Goal: Task Accomplishment & Management: Use online tool/utility

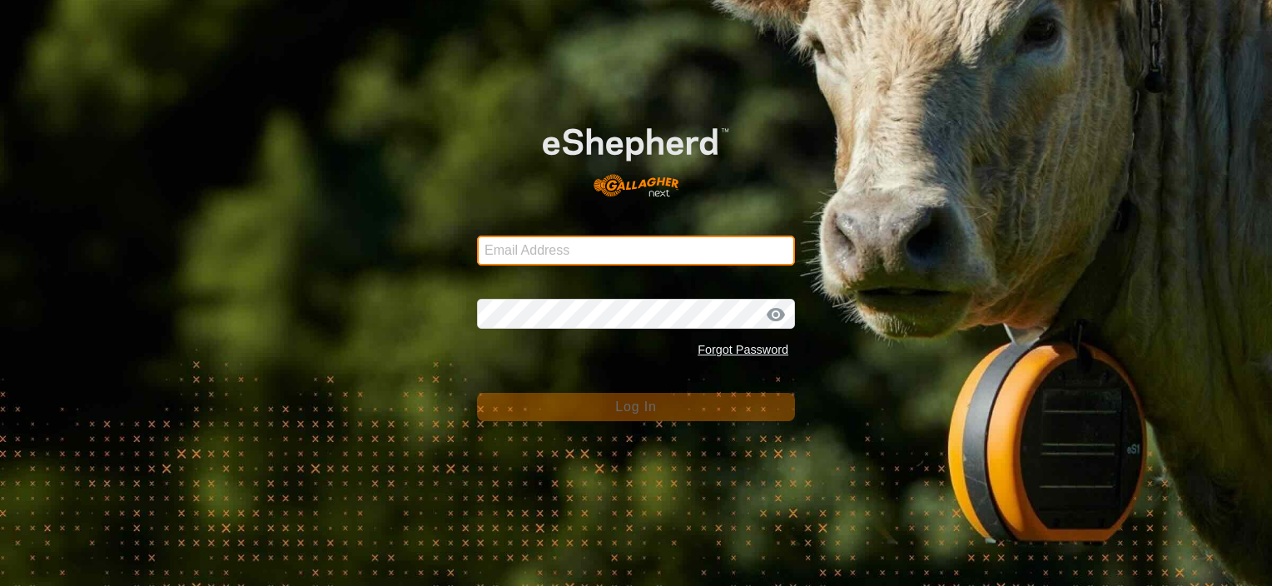
type input "[PERSON_NAME][EMAIL_ADDRESS][DOMAIN_NAME]"
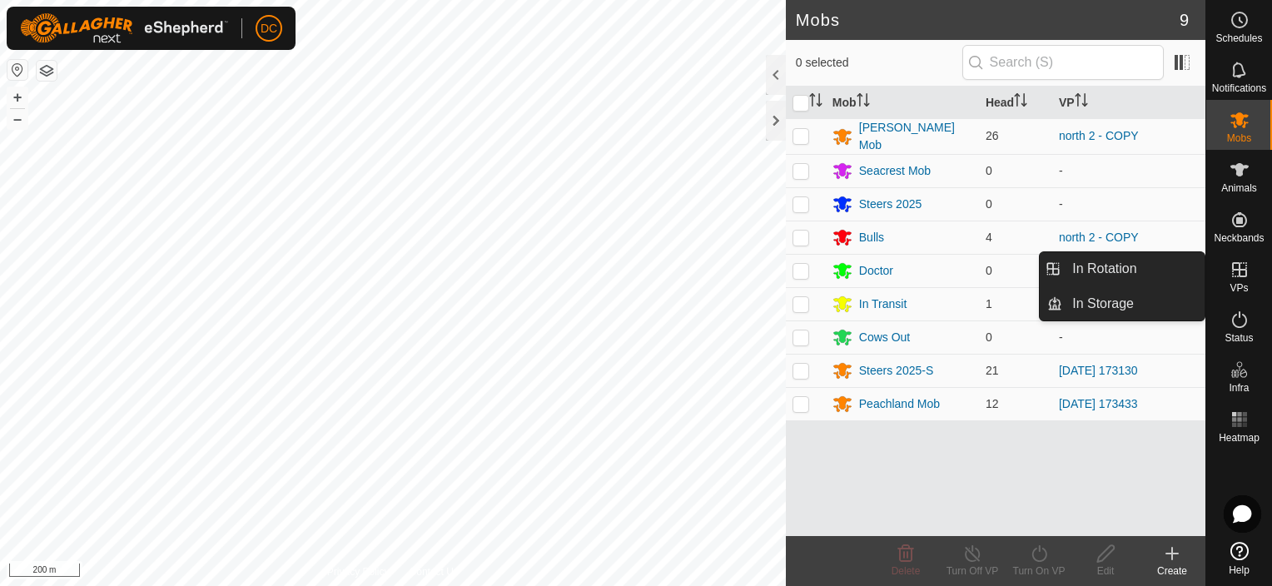
click at [1241, 266] on icon at bounding box center [1239, 270] width 20 height 20
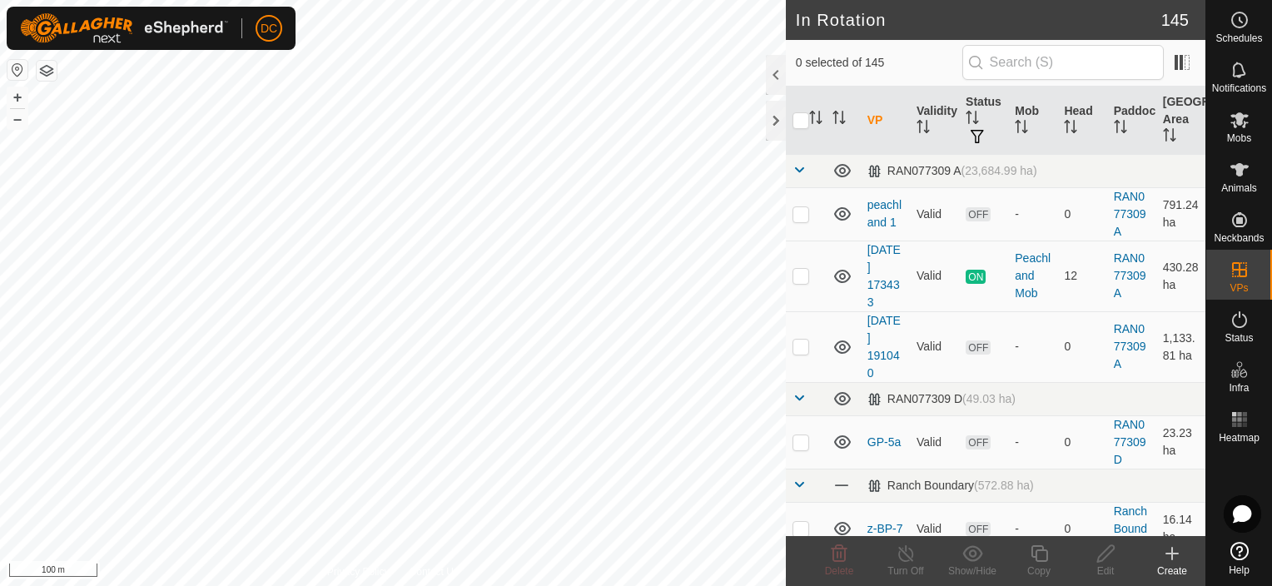
checkbox input "true"
click at [1244, 168] on icon at bounding box center [1239, 170] width 20 height 20
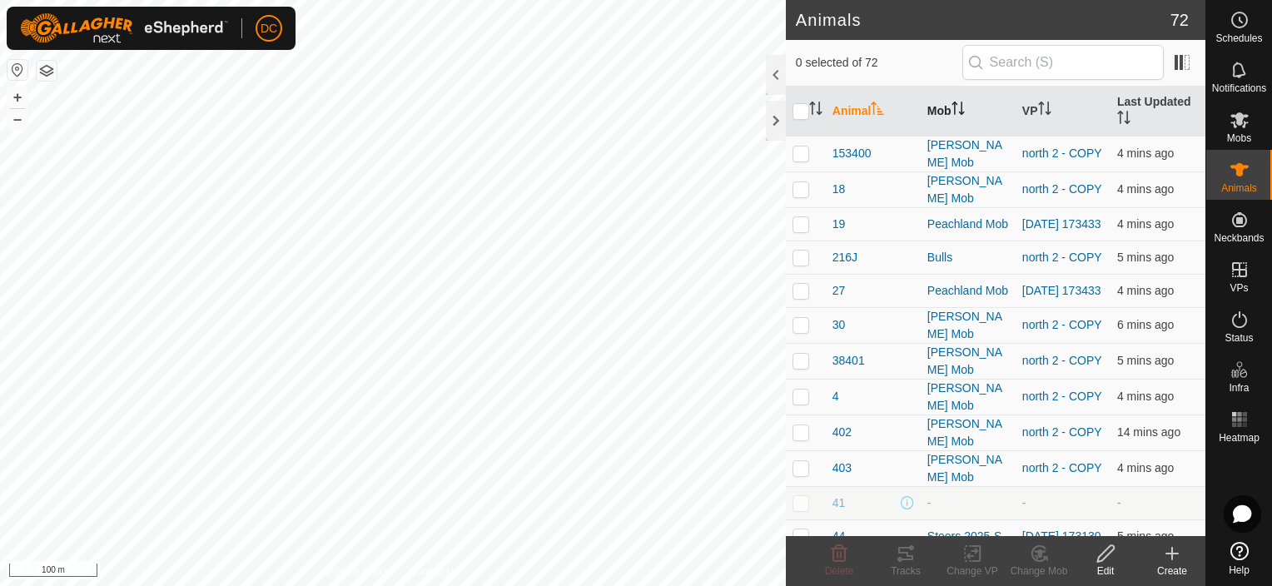
click at [959, 102] on icon "Activate to sort" at bounding box center [957, 108] width 13 height 13
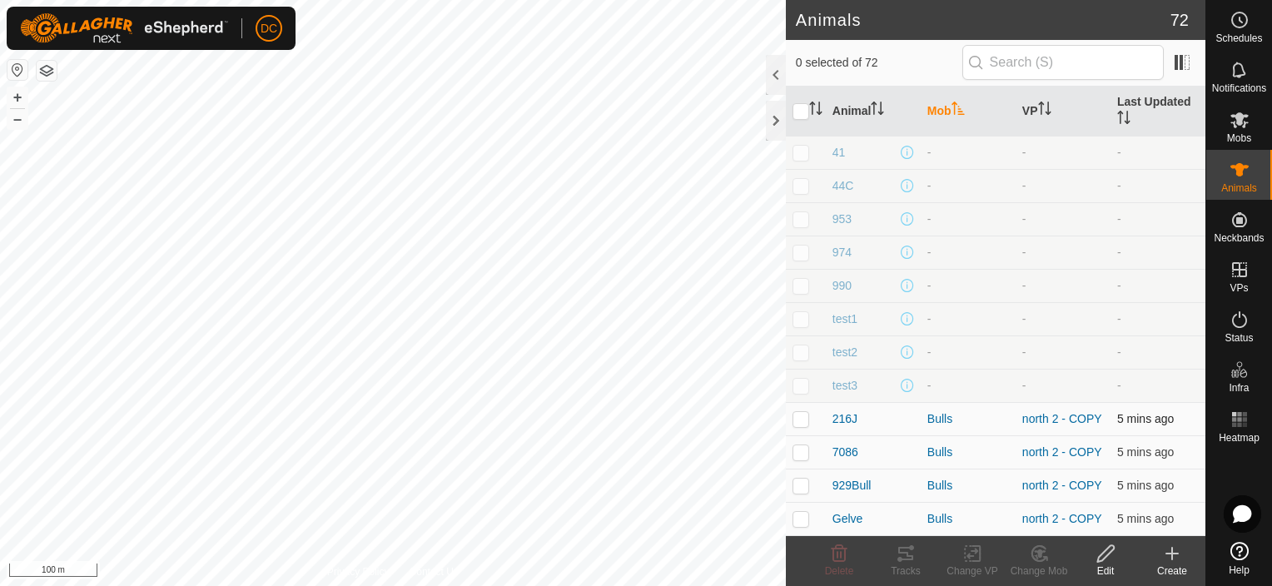
click at [802, 414] on p-checkbox at bounding box center [800, 418] width 17 height 13
checkbox input "true"
click at [801, 445] on p-checkbox at bounding box center [800, 451] width 17 height 13
checkbox input "true"
drag, startPoint x: 802, startPoint y: 476, endPoint x: 809, endPoint y: 499, distance: 23.4
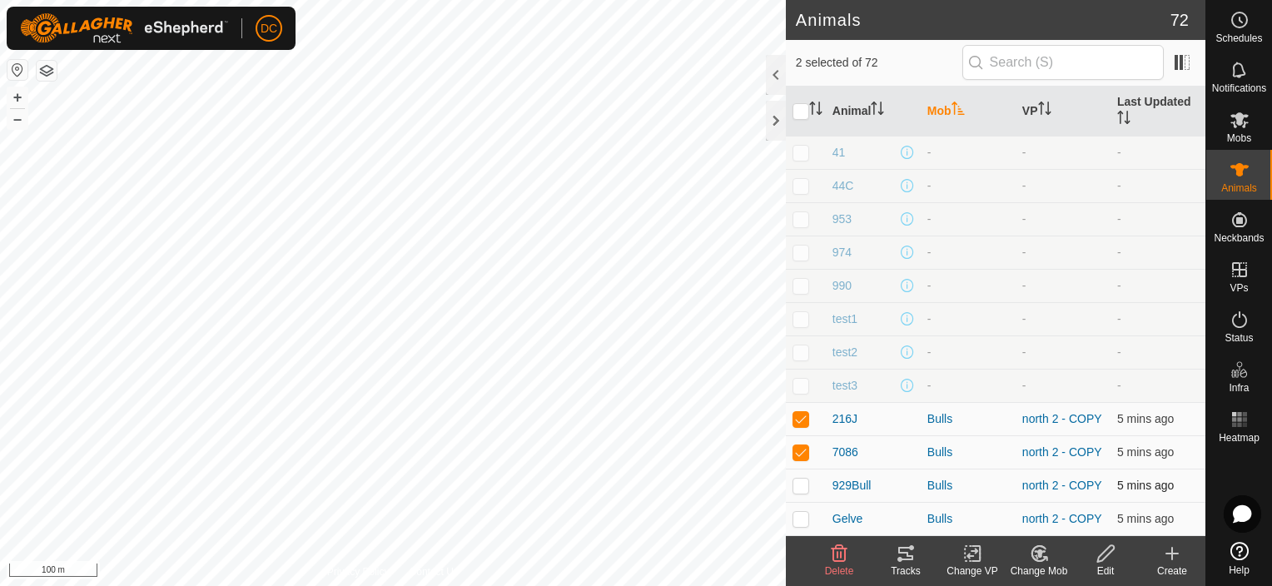
click at [802, 476] on td at bounding box center [806, 485] width 40 height 33
checkbox input "true"
click at [801, 519] on p-checkbox at bounding box center [800, 518] width 17 height 13
checkbox input "true"
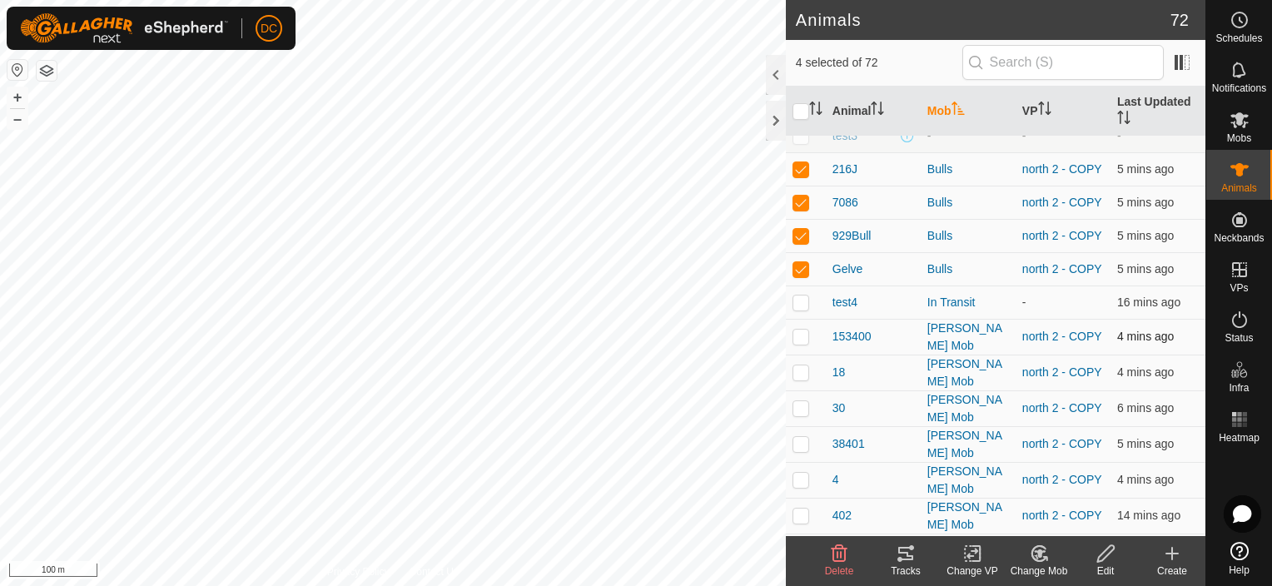
click at [801, 333] on p-checkbox at bounding box center [800, 336] width 17 height 13
checkbox input "true"
drag, startPoint x: 802, startPoint y: 360, endPoint x: 812, endPoint y: 385, distance: 27.2
click at [802, 365] on p-checkbox at bounding box center [800, 371] width 17 height 13
checkbox input "true"
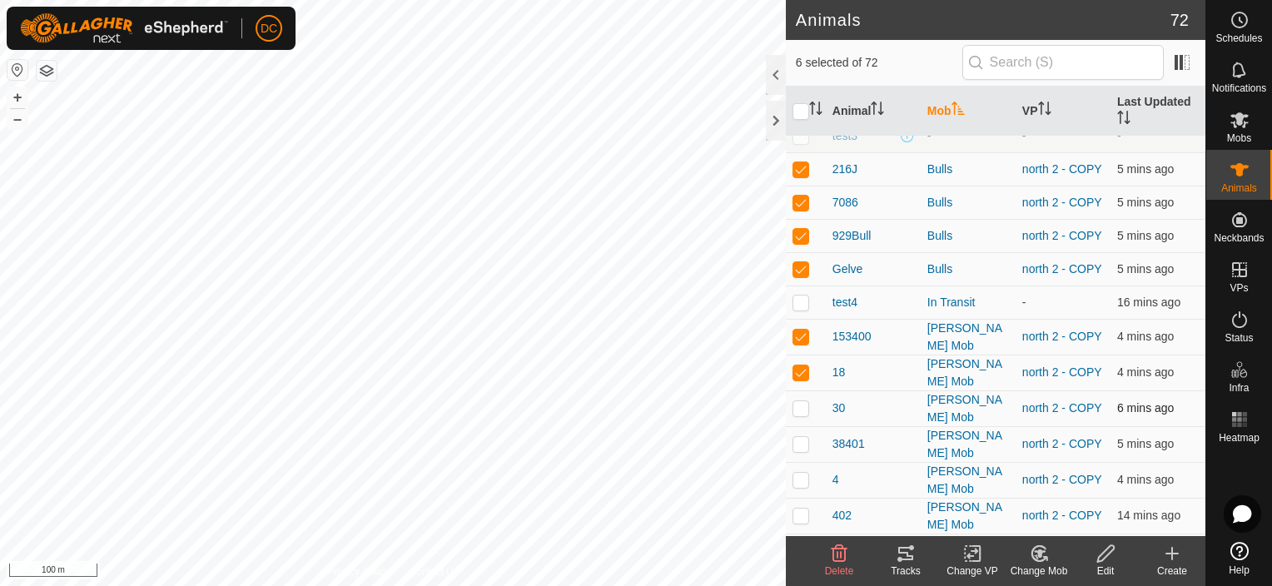
click at [802, 401] on p-checkbox at bounding box center [800, 407] width 17 height 13
checkbox input "true"
click at [802, 437] on p-checkbox at bounding box center [800, 443] width 17 height 13
checkbox input "true"
click at [806, 473] on p-checkbox at bounding box center [800, 479] width 17 height 13
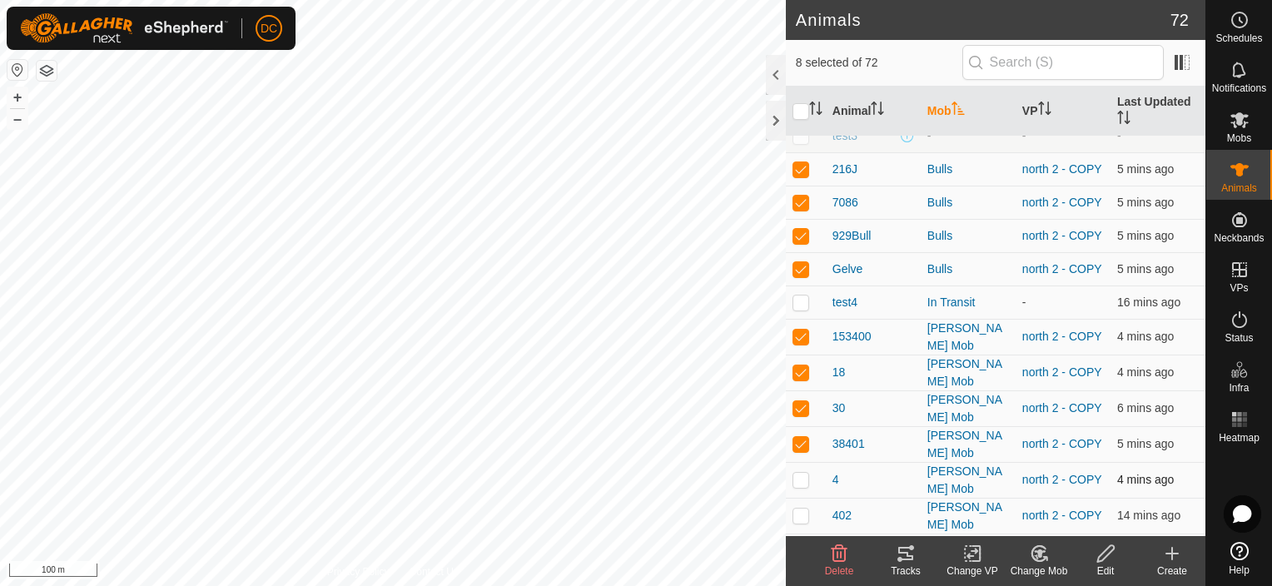
checkbox input "true"
click at [799, 509] on p-checkbox at bounding box center [800, 515] width 17 height 13
checkbox input "true"
click at [911, 562] on icon at bounding box center [906, 554] width 20 height 20
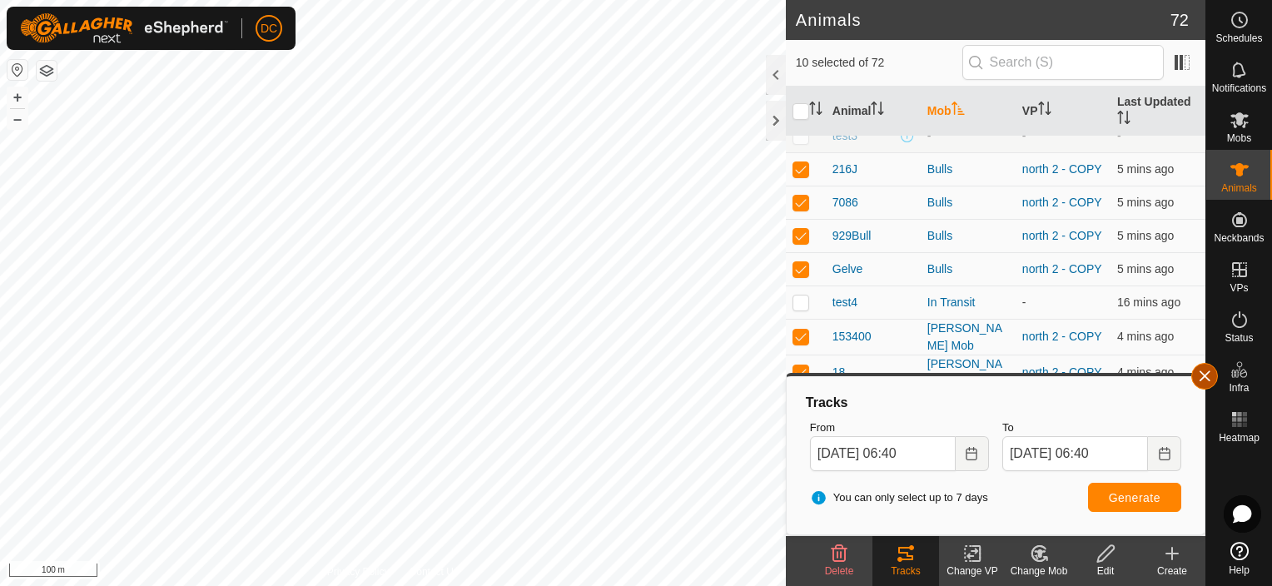
click at [1204, 369] on button "button" at bounding box center [1204, 376] width 27 height 27
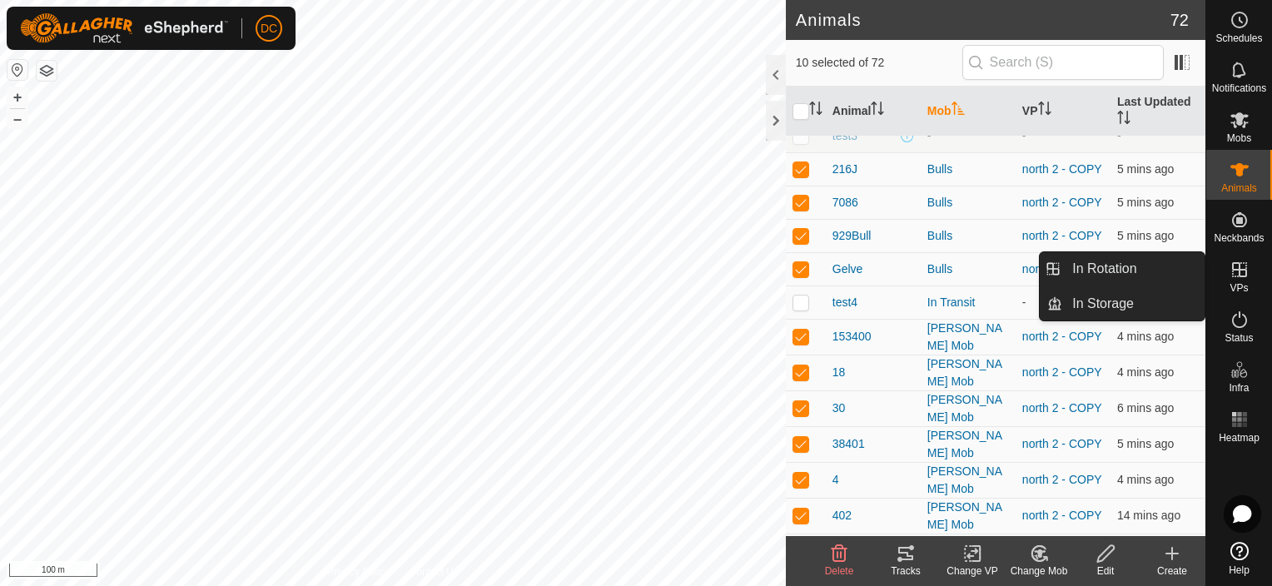
click at [1236, 270] on icon at bounding box center [1239, 269] width 15 height 15
click at [1129, 264] on link "In Rotation" at bounding box center [1133, 268] width 142 height 33
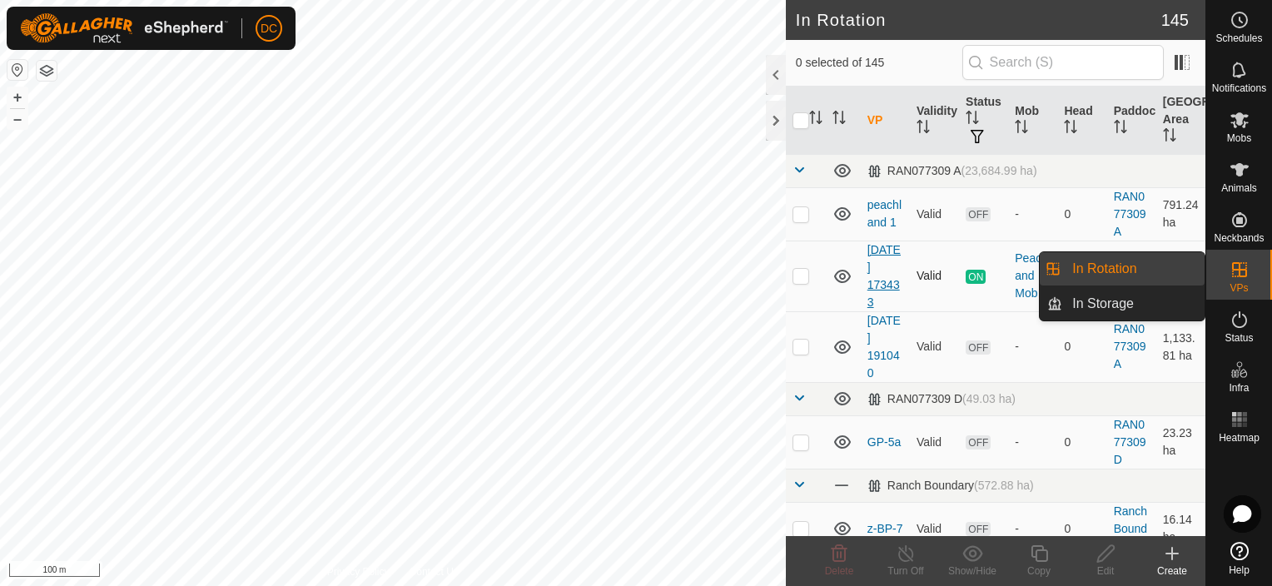
checkbox input "true"
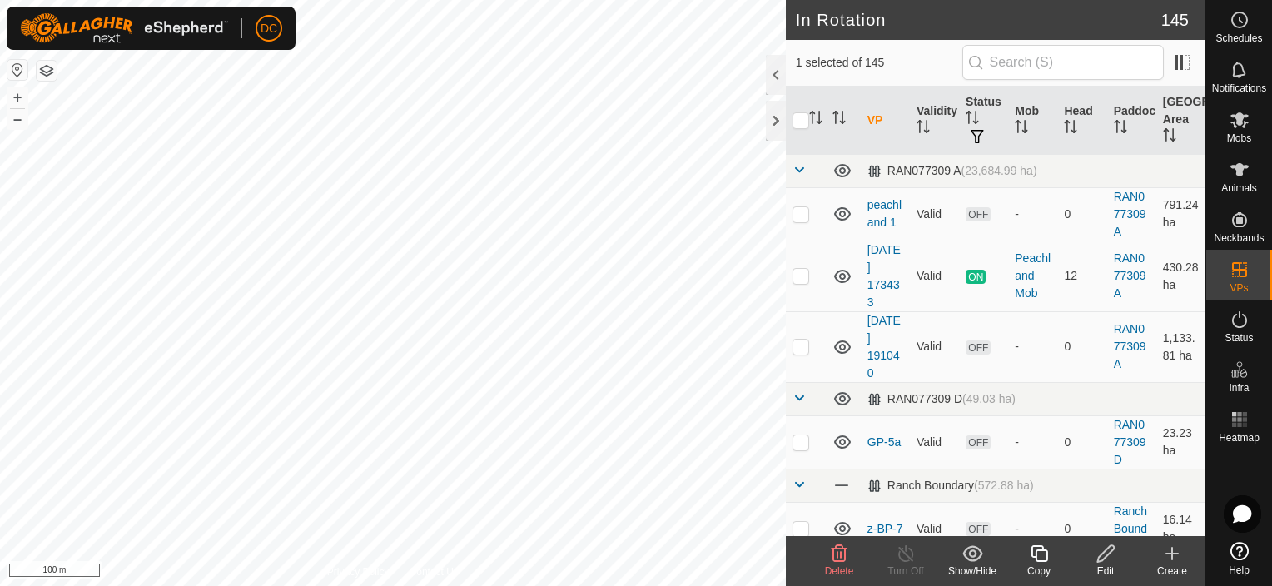
click at [1042, 559] on icon at bounding box center [1039, 554] width 21 height 20
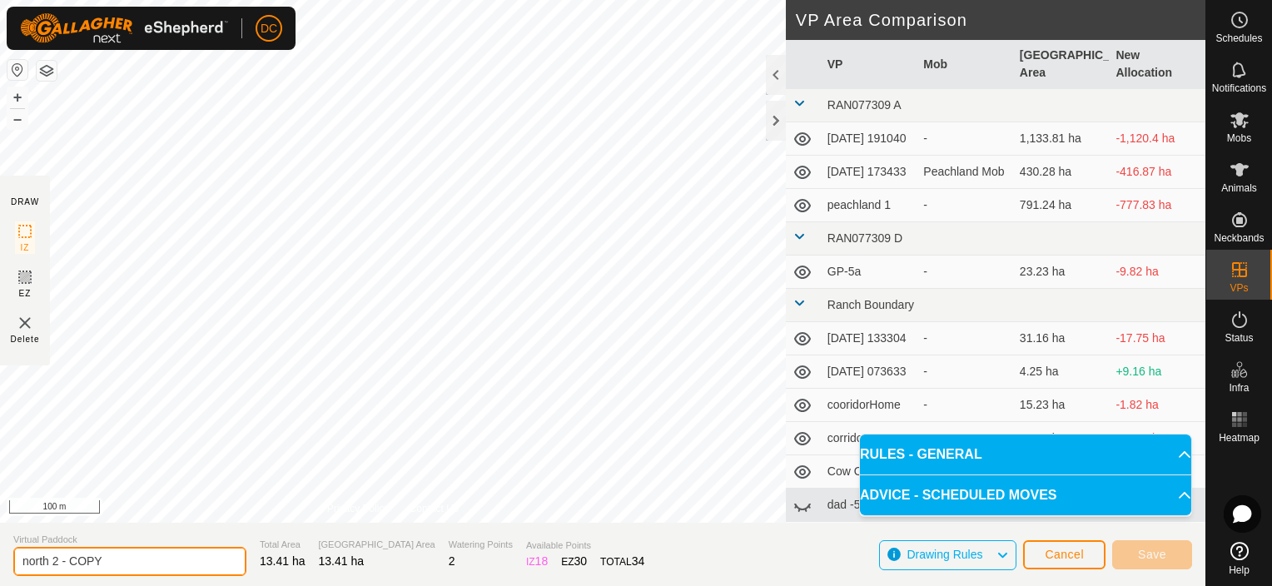
drag, startPoint x: 127, startPoint y: 559, endPoint x: 55, endPoint y: 553, distance: 71.9
click at [55, 553] on input "north 2 - COPY" at bounding box center [129, 561] width 233 height 29
type input "north 3"
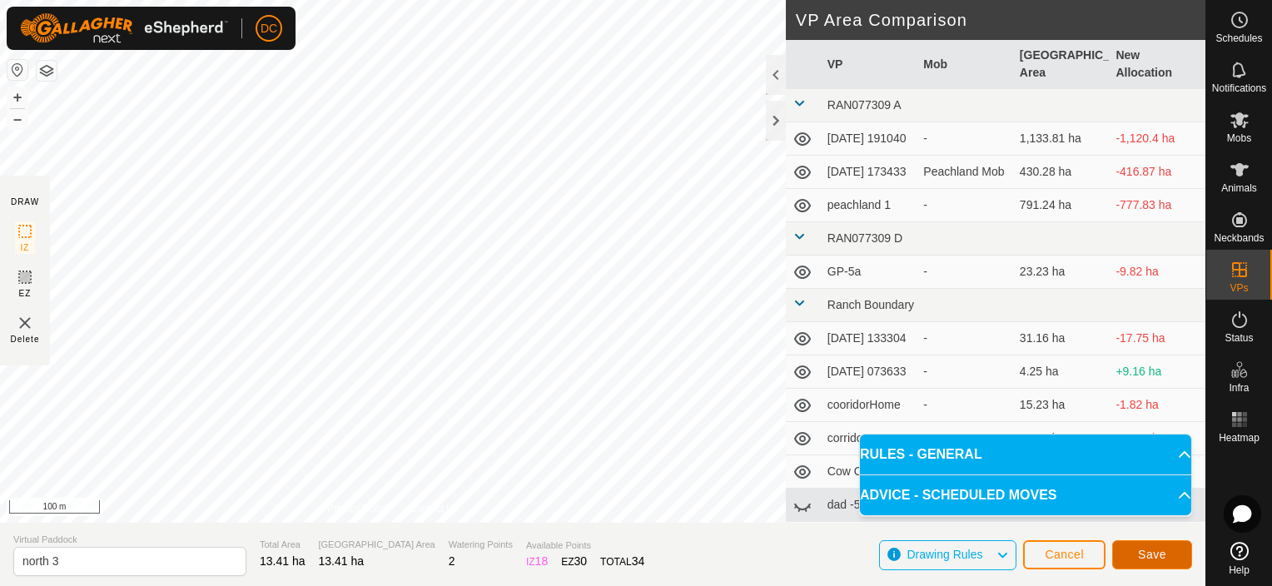
click at [1147, 554] on span "Save" at bounding box center [1152, 554] width 28 height 13
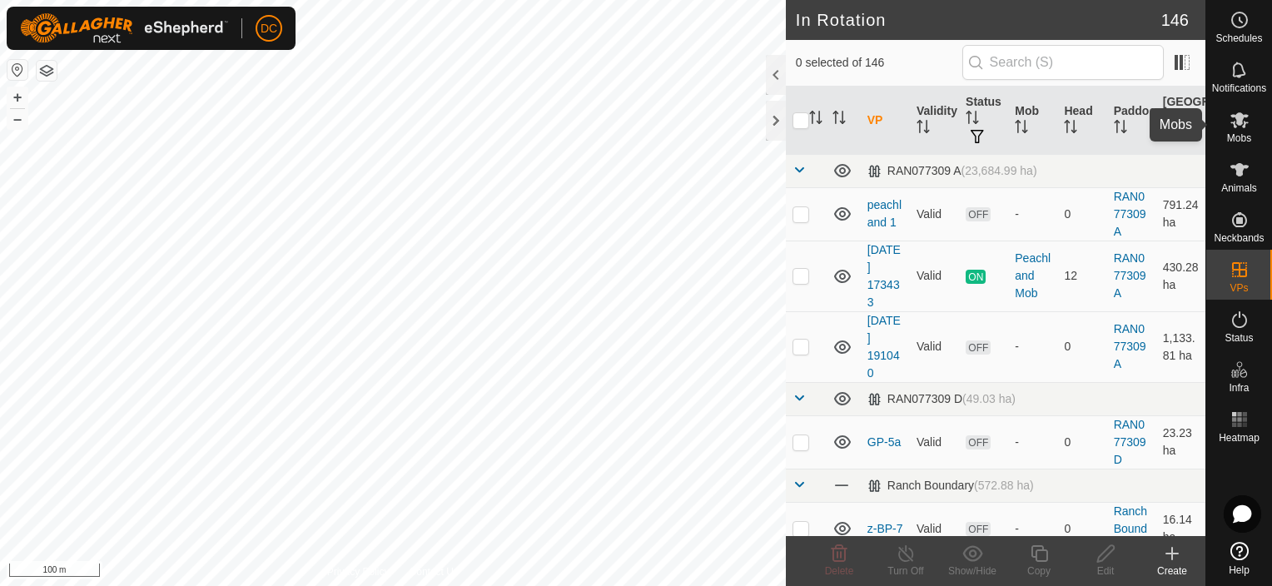
click at [1239, 117] on icon at bounding box center [1239, 120] width 18 height 16
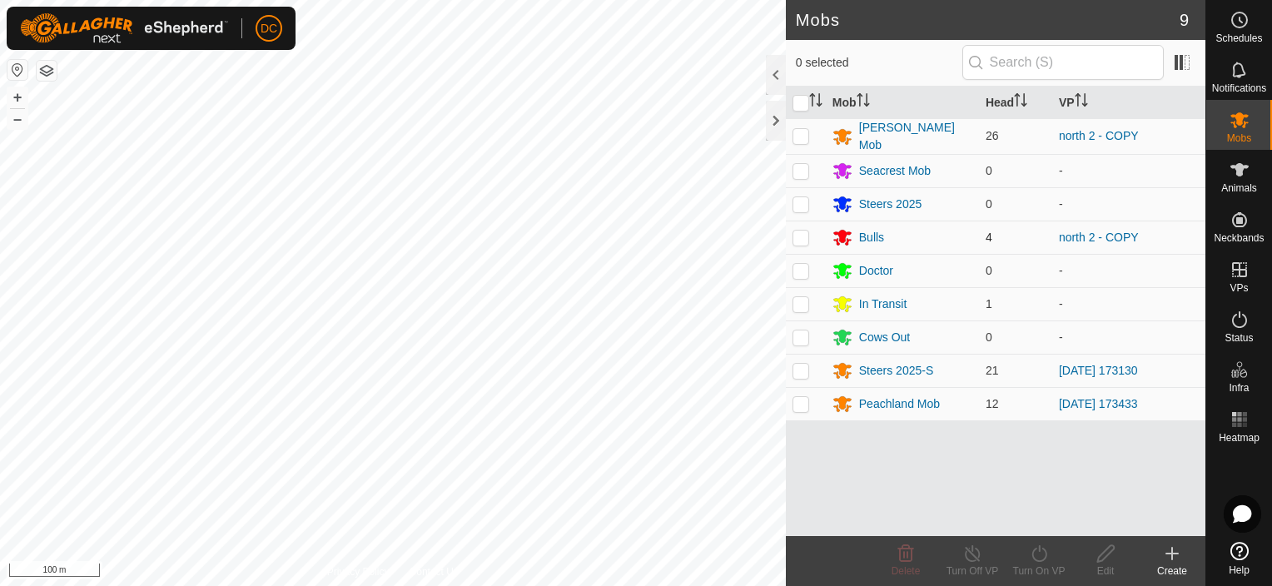
click at [799, 235] on p-checkbox at bounding box center [800, 237] width 17 height 13
checkbox input "true"
click at [802, 132] on p-checkbox at bounding box center [800, 135] width 17 height 13
checkbox input "true"
click at [1040, 556] on icon at bounding box center [1039, 554] width 21 height 20
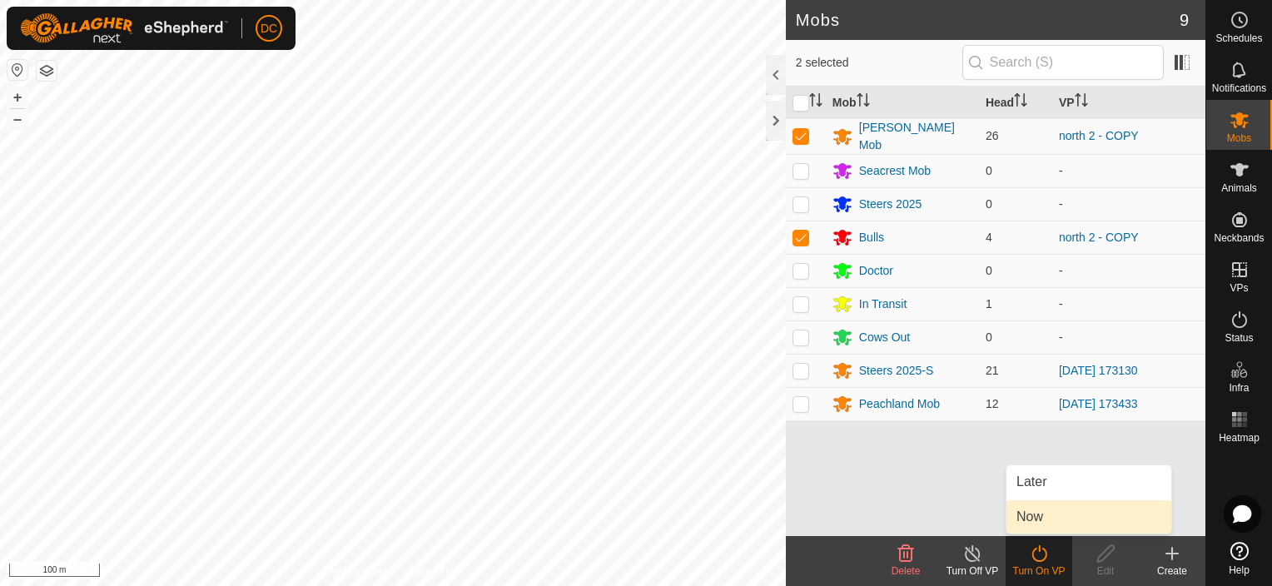
click at [1036, 522] on link "Now" at bounding box center [1088, 516] width 165 height 33
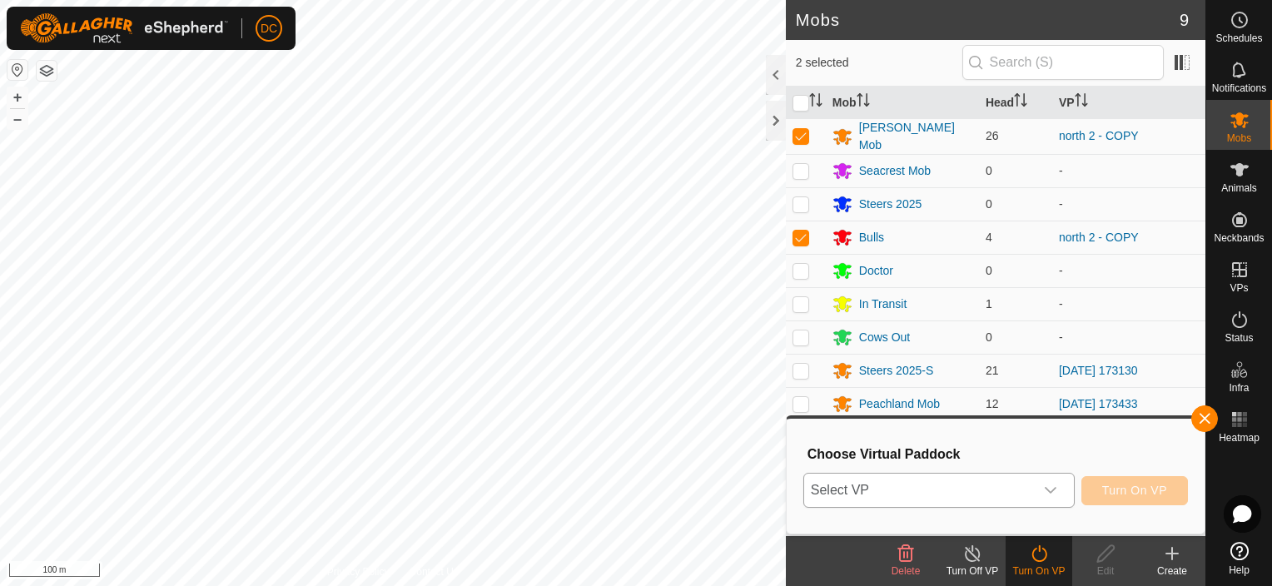
click at [1055, 490] on icon "dropdown trigger" at bounding box center [1050, 490] width 13 height 13
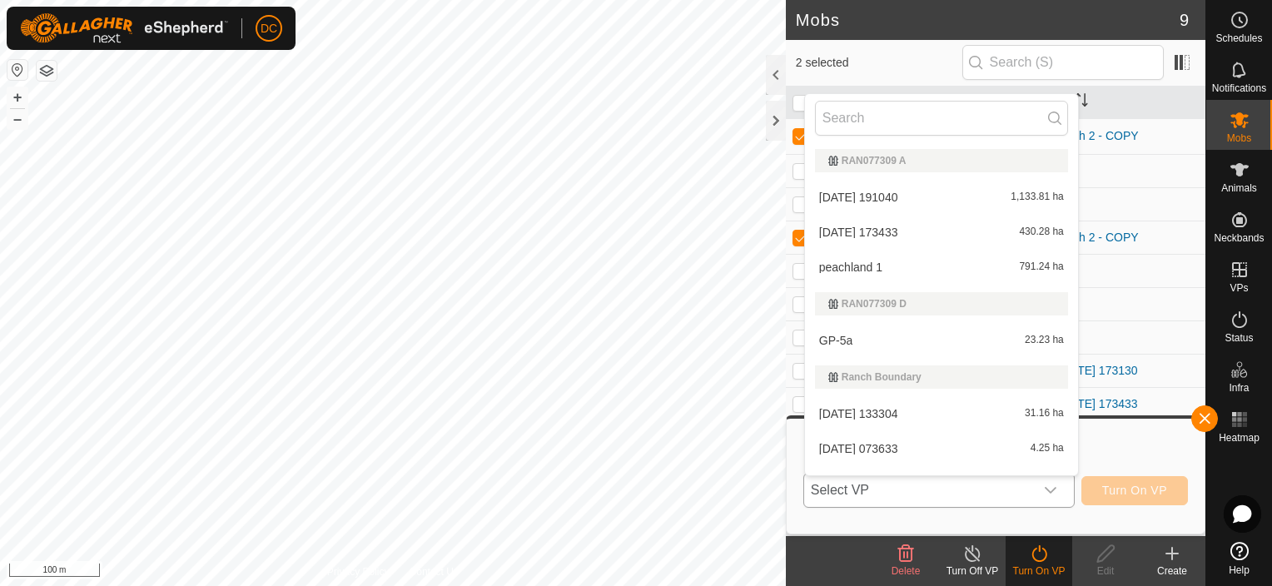
scroll to position [25, 0]
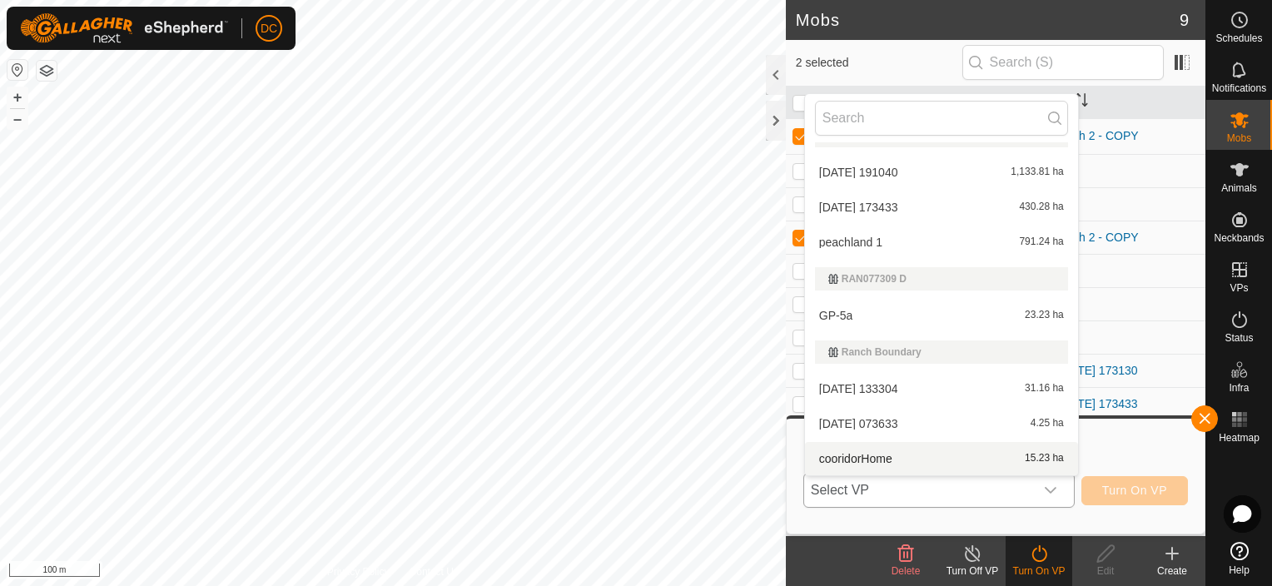
click at [1052, 485] on icon "dropdown trigger" at bounding box center [1050, 490] width 13 height 13
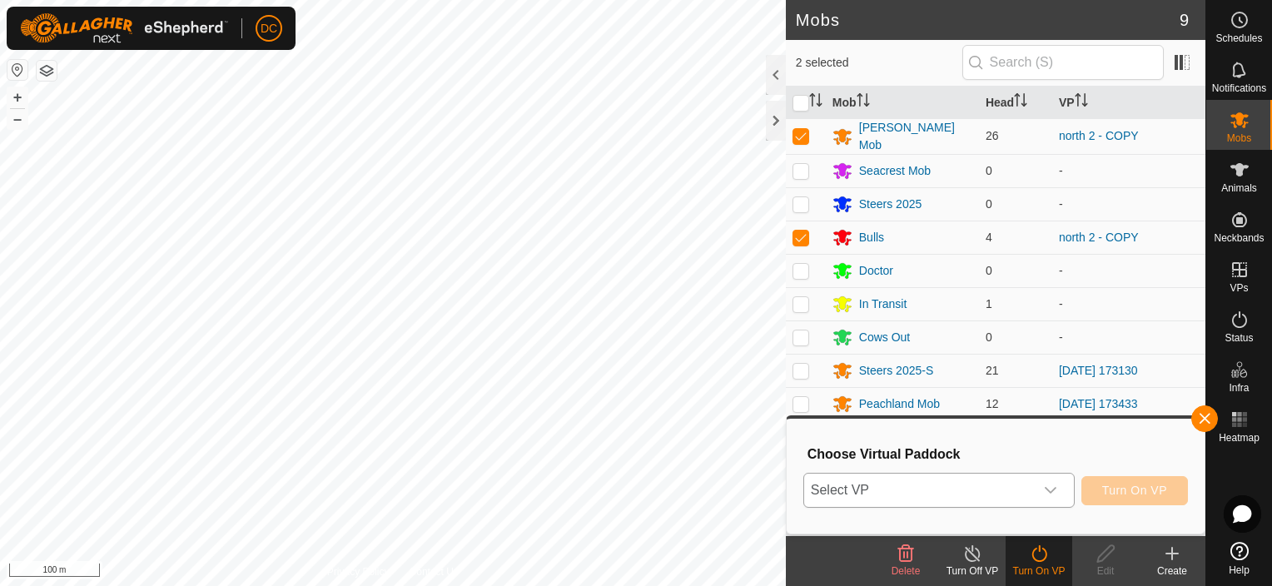
click at [1055, 488] on icon "dropdown trigger" at bounding box center [1050, 490] width 13 height 13
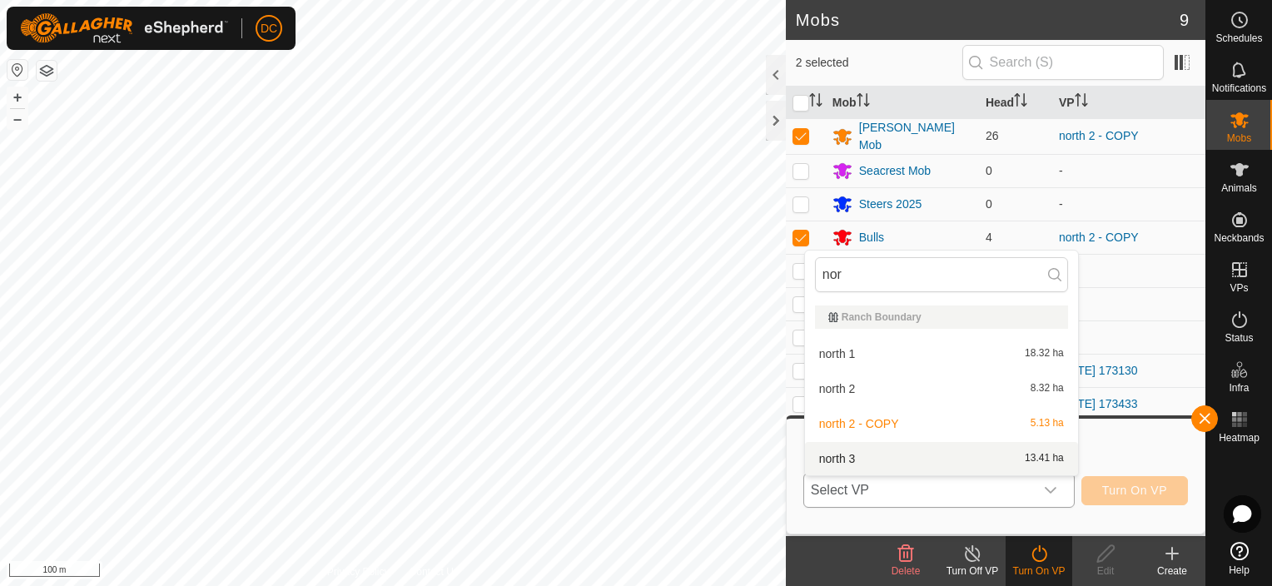
type input "nor"
click at [901, 453] on li "north 3 13.41 ha" at bounding box center [941, 458] width 273 height 33
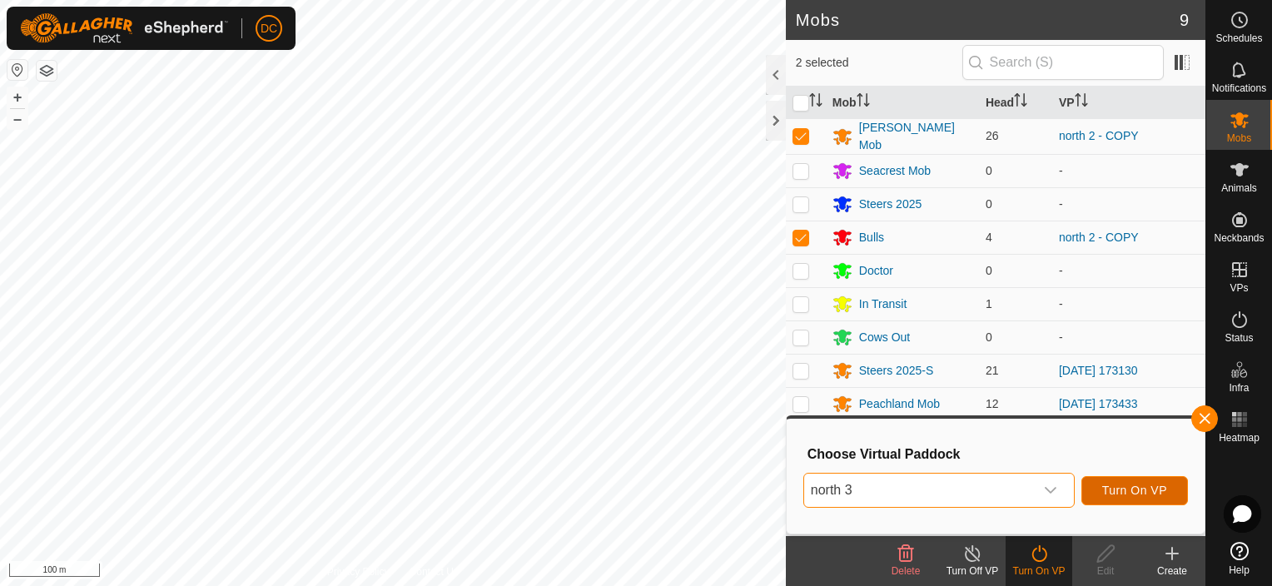
click at [1125, 486] on span "Turn On VP" at bounding box center [1134, 490] width 65 height 13
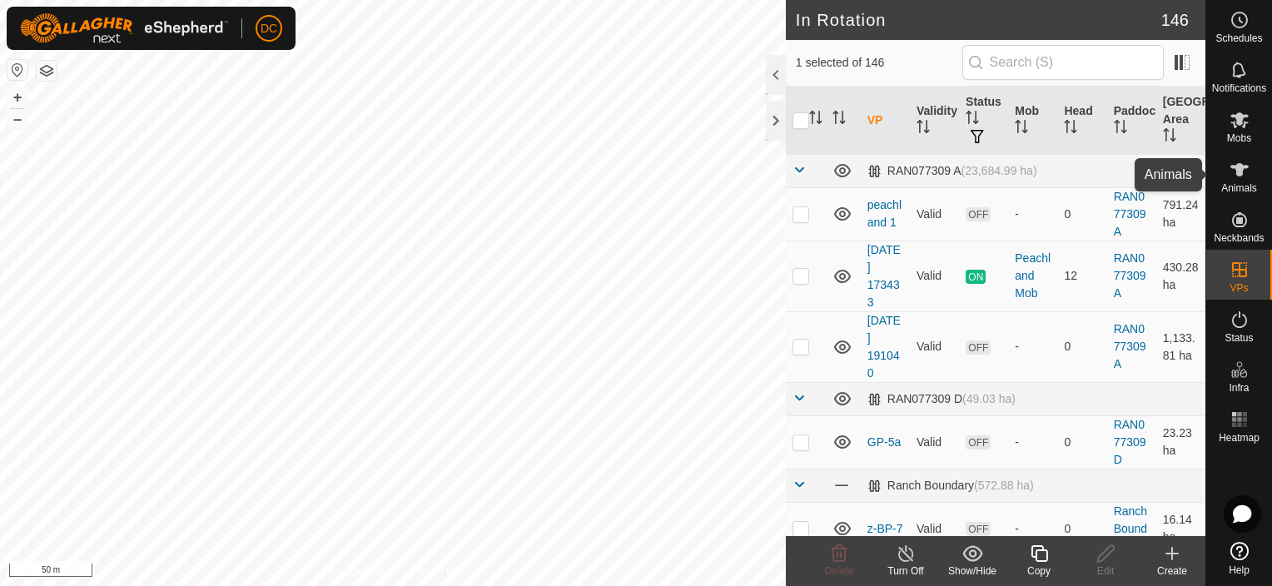
click at [1245, 176] on icon at bounding box center [1239, 170] width 20 height 20
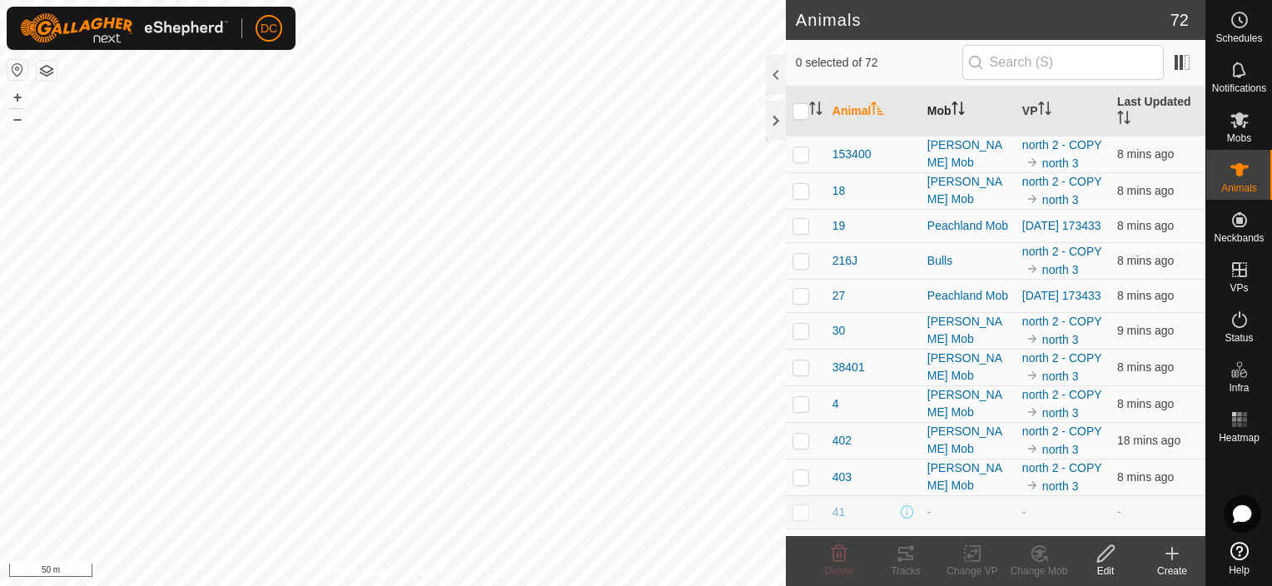
click at [959, 107] on icon "Activate to sort" at bounding box center [957, 108] width 13 height 13
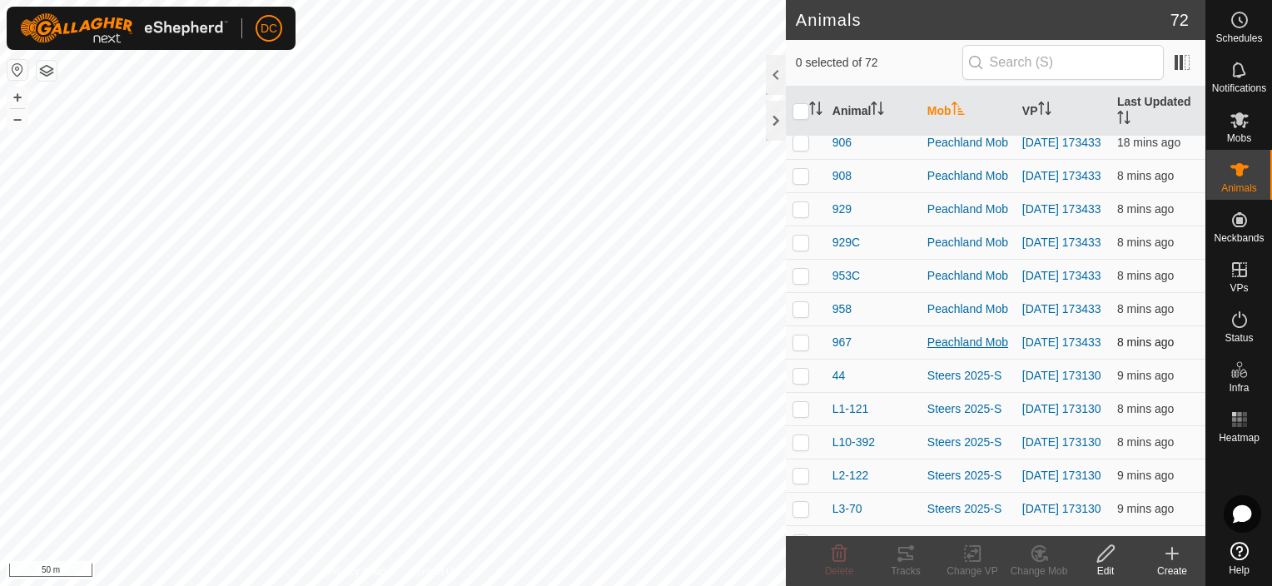
scroll to position [1665, 0]
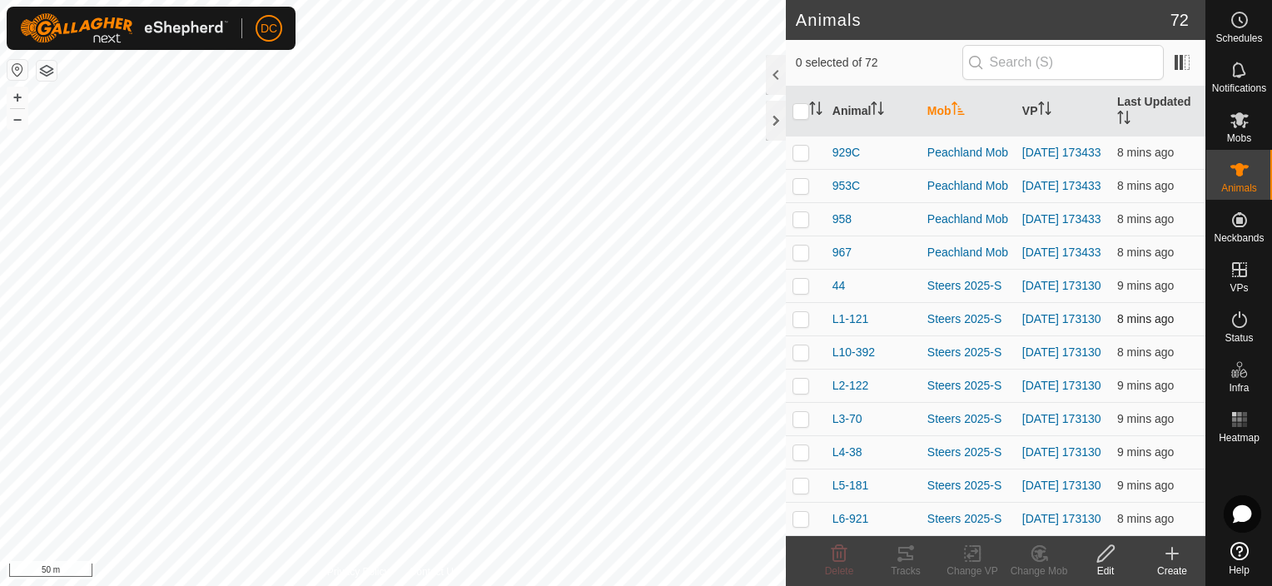
click at [803, 292] on p-checkbox at bounding box center [800, 285] width 17 height 13
checkbox input "true"
drag, startPoint x: 805, startPoint y: 333, endPoint x: 802, endPoint y: 358, distance: 25.1
click at [805, 325] on p-checkbox at bounding box center [800, 318] width 17 height 13
checkbox input "true"
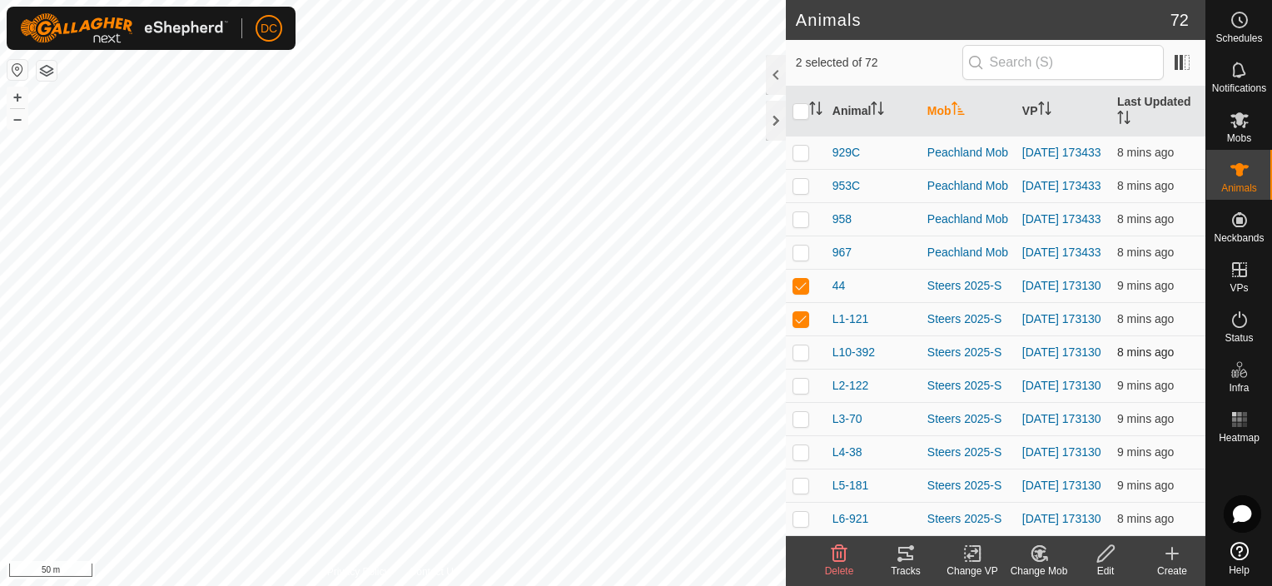
click at [802, 359] on p-checkbox at bounding box center [800, 351] width 17 height 13
checkbox input "true"
drag, startPoint x: 799, startPoint y: 412, endPoint x: 800, endPoint y: 439, distance: 26.6
click at [799, 392] on p-checkbox at bounding box center [800, 385] width 17 height 13
checkbox input "true"
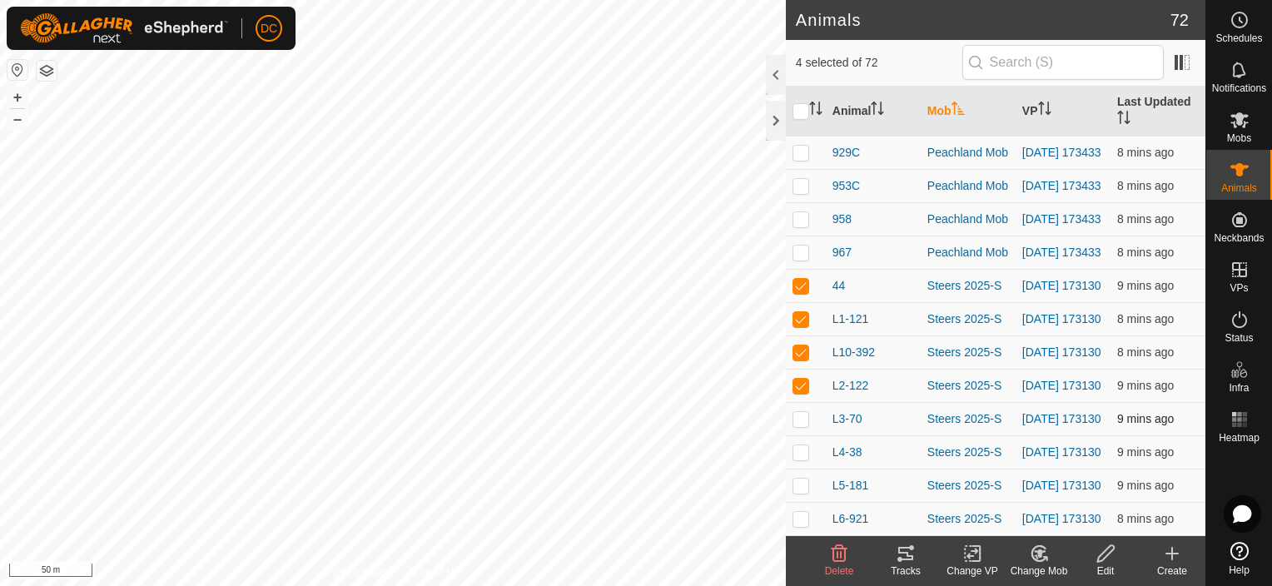
click at [797, 435] on td at bounding box center [806, 418] width 40 height 33
checkbox input "true"
click at [799, 469] on td at bounding box center [806, 451] width 40 height 33
checkbox input "true"
click at [798, 492] on p-checkbox at bounding box center [800, 485] width 17 height 13
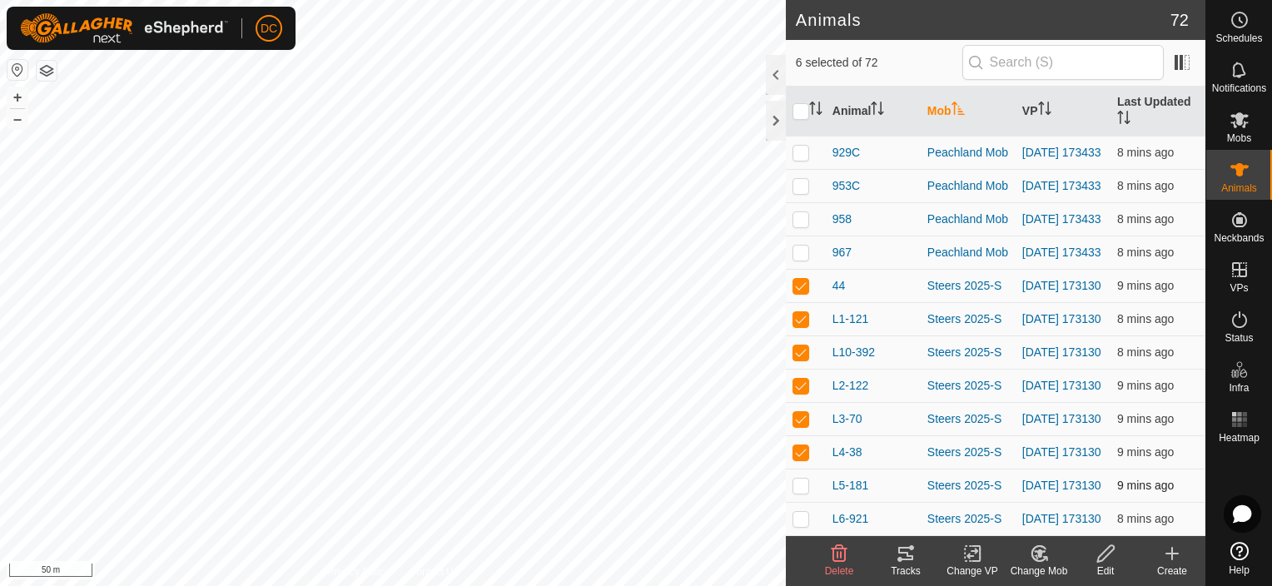
checkbox input "true"
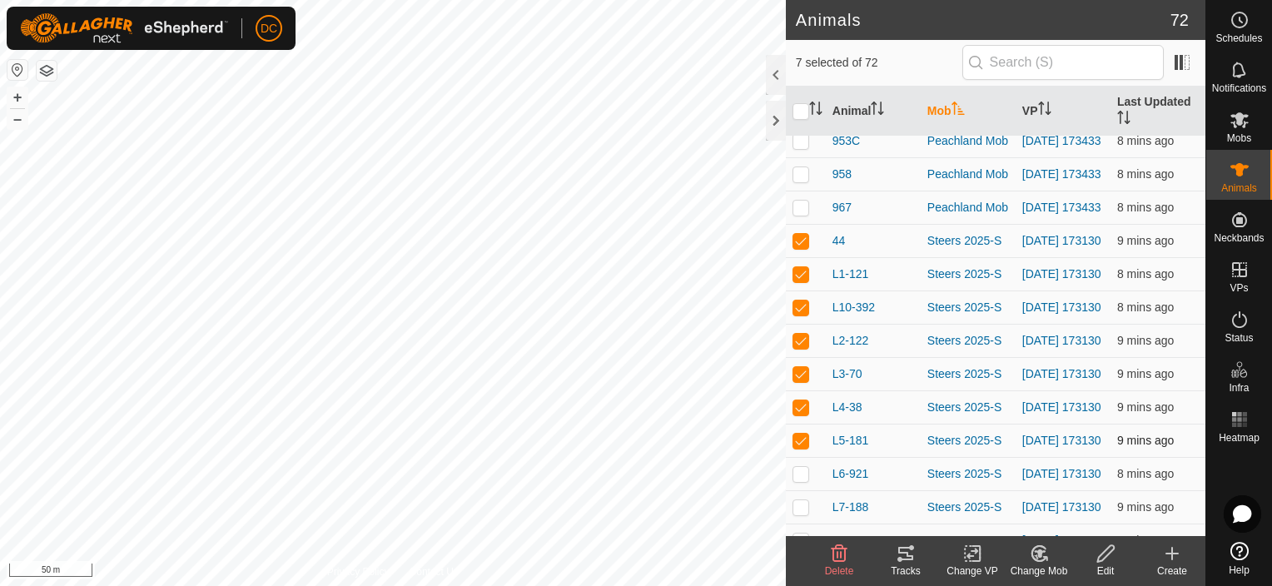
scroll to position [1831, 0]
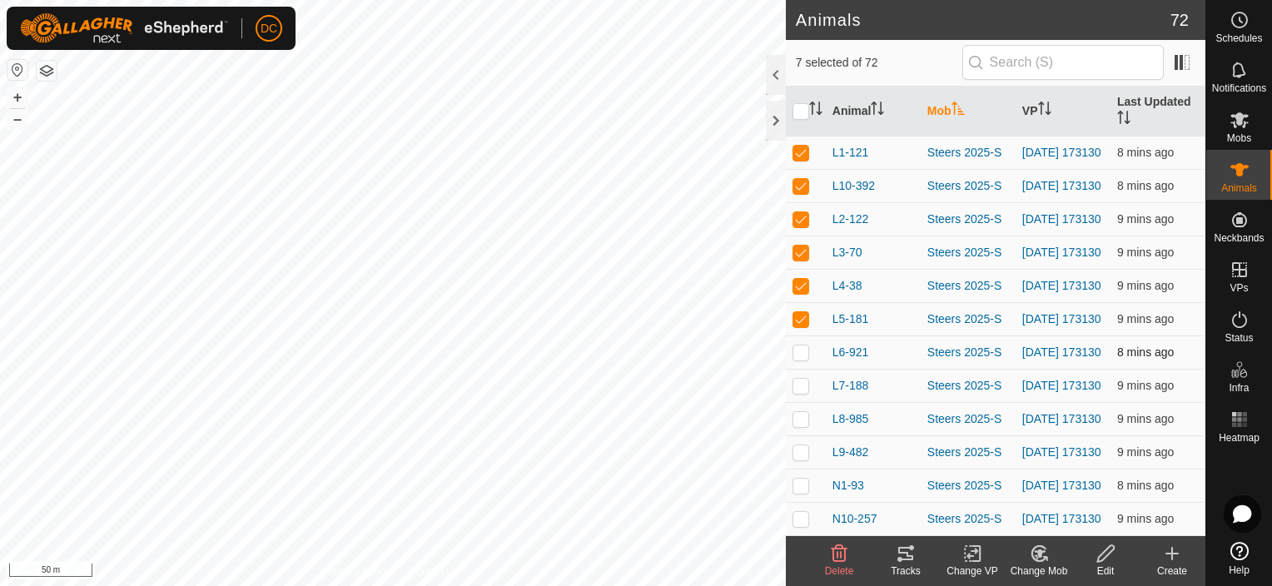
click at [799, 359] on p-checkbox at bounding box center [800, 351] width 17 height 13
checkbox input "true"
click at [802, 392] on p-checkbox at bounding box center [800, 385] width 17 height 13
checkbox input "true"
click at [802, 425] on p-checkbox at bounding box center [800, 418] width 17 height 13
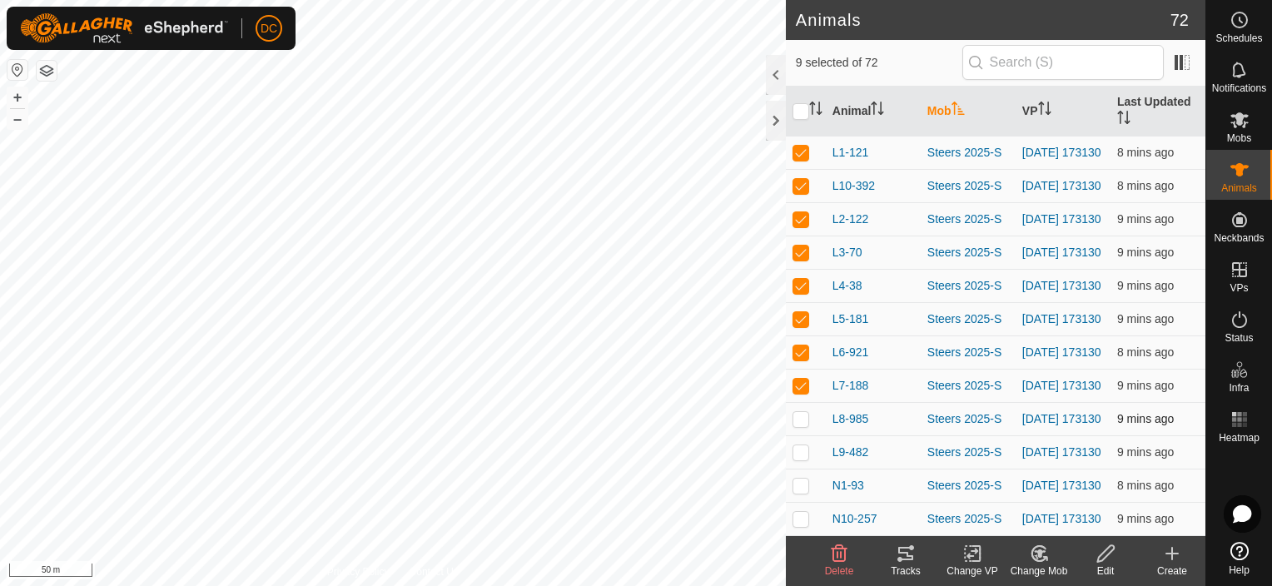
checkbox input "true"
click at [909, 553] on icon at bounding box center [906, 554] width 20 height 20
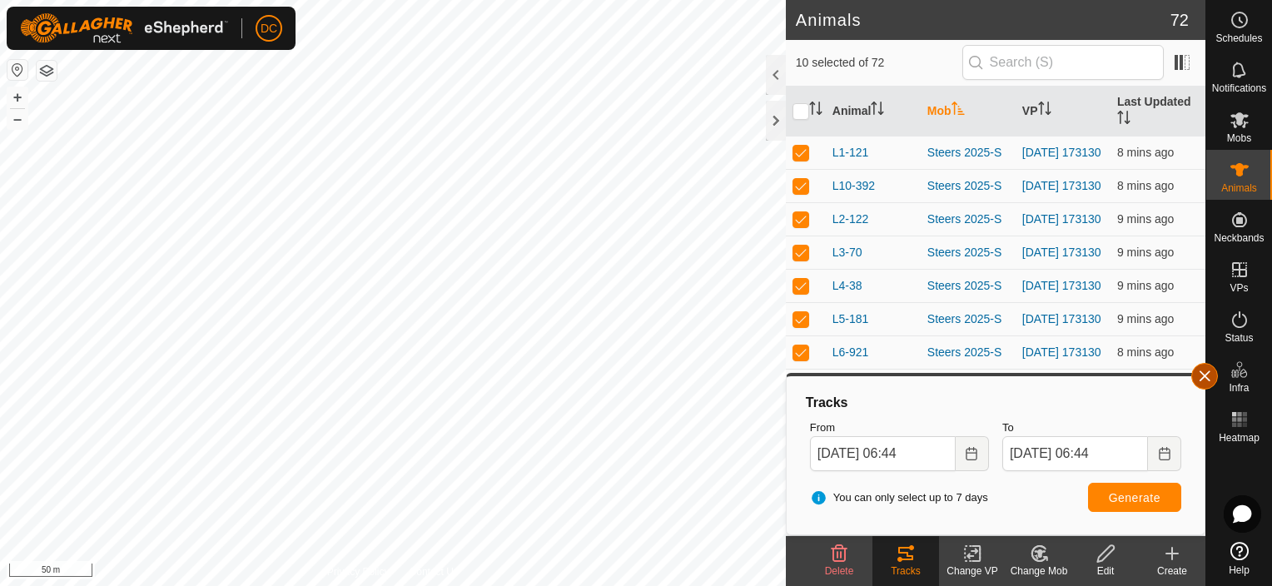
click at [1209, 370] on button "button" at bounding box center [1204, 376] width 27 height 27
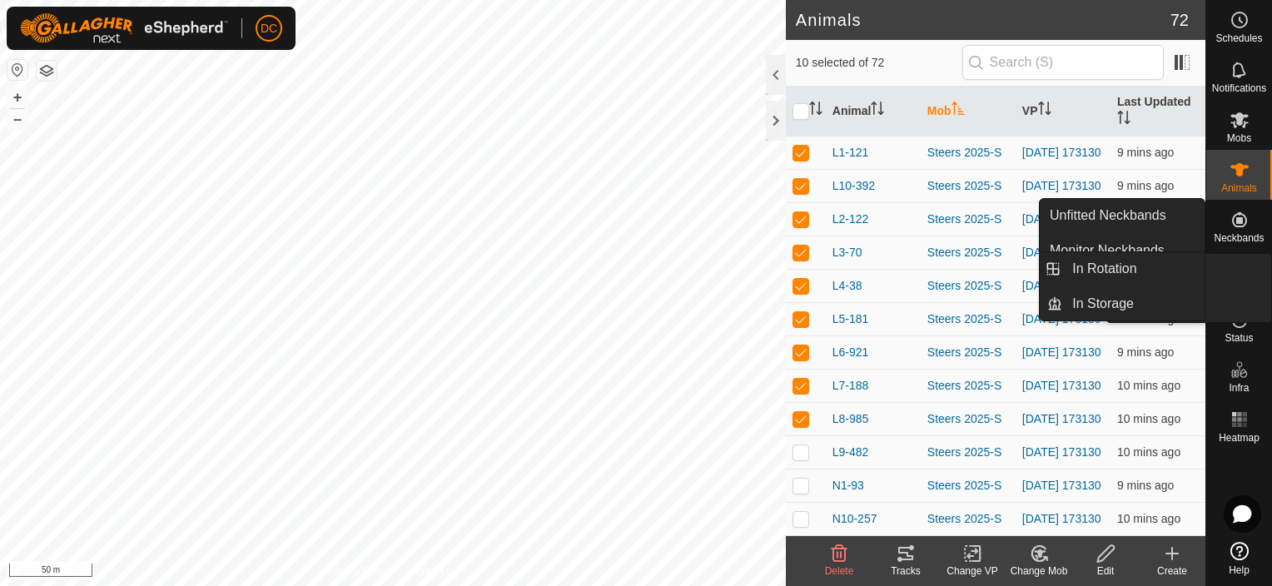
click at [1239, 266] on icon at bounding box center [1239, 270] width 20 height 20
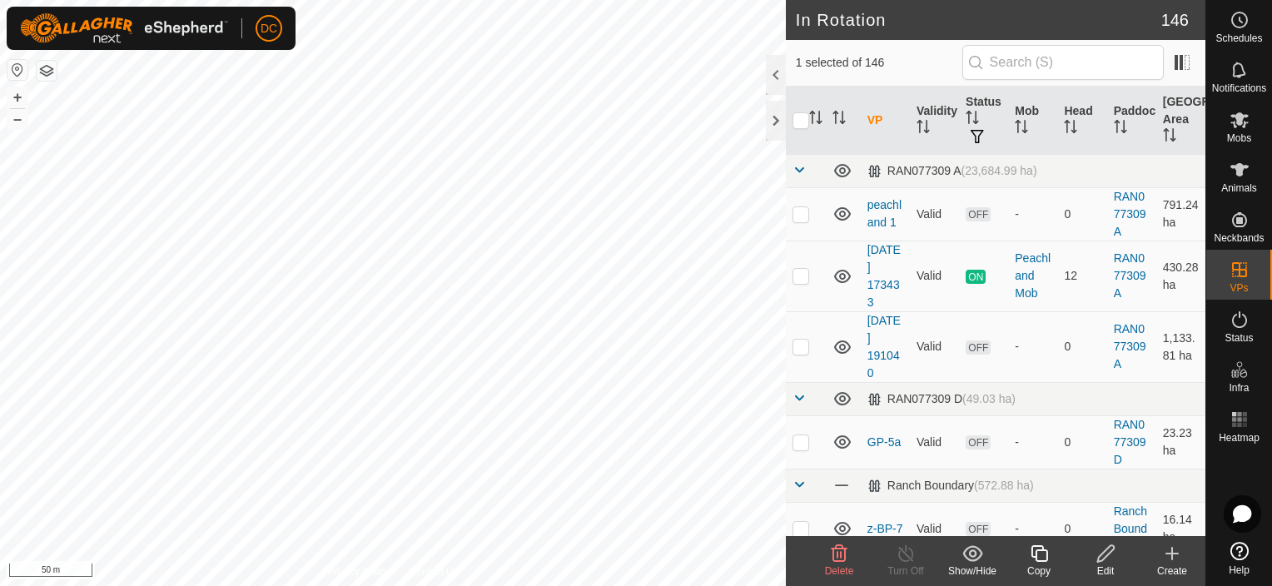
checkbox input "true"
checkbox input "false"
checkbox input "true"
checkbox input "false"
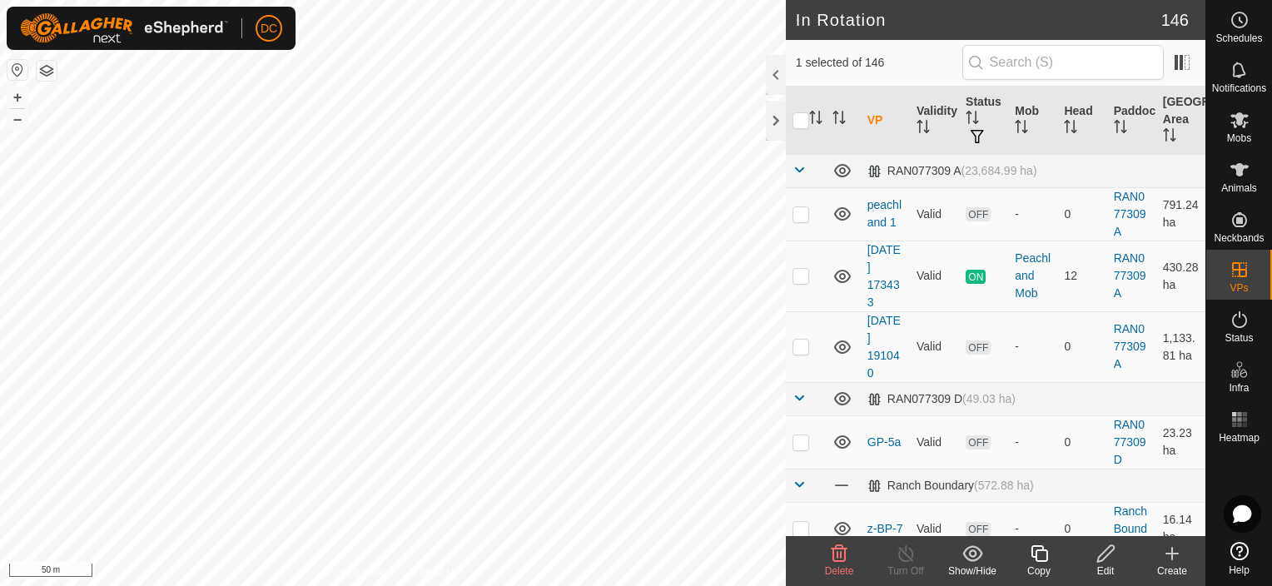
checkbox input "true"
checkbox input "false"
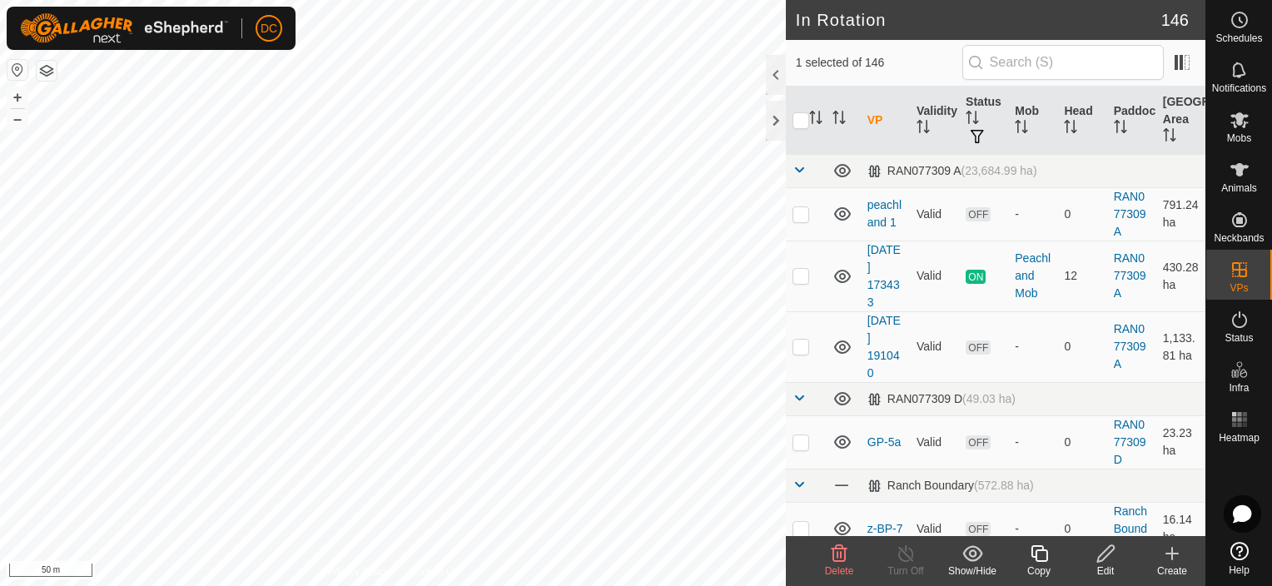
checkbox input "true"
click at [1035, 554] on icon at bounding box center [1039, 553] width 17 height 17
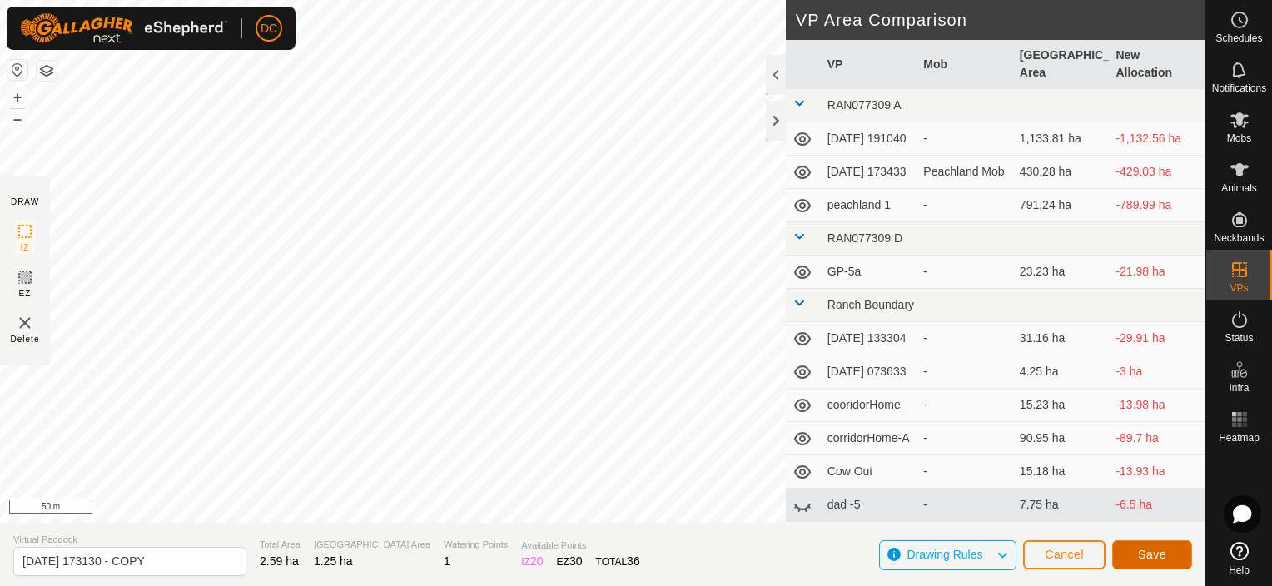
click at [1155, 554] on span "Save" at bounding box center [1152, 554] width 28 height 13
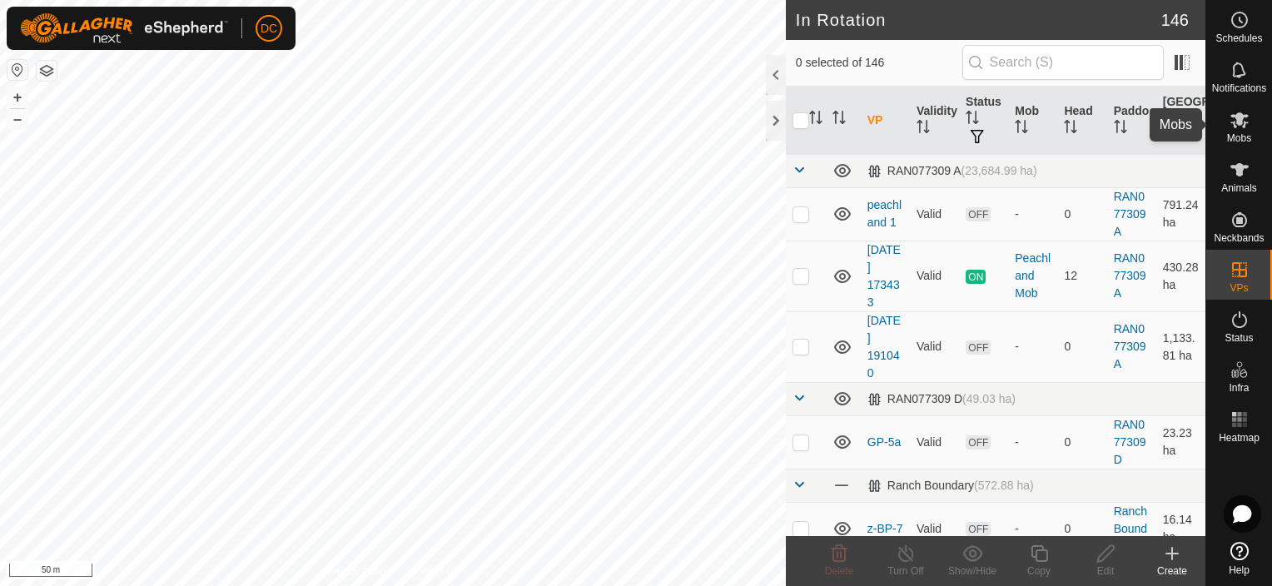
click at [1244, 129] on icon at bounding box center [1239, 120] width 20 height 20
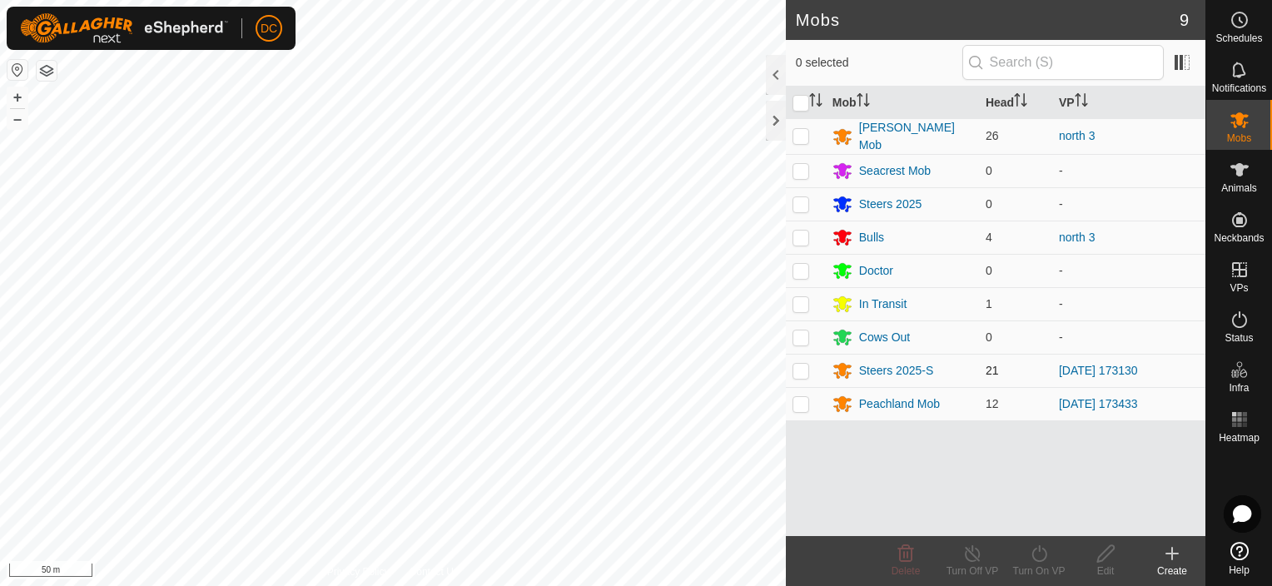
click at [797, 365] on p-checkbox at bounding box center [800, 370] width 17 height 13
checkbox input "true"
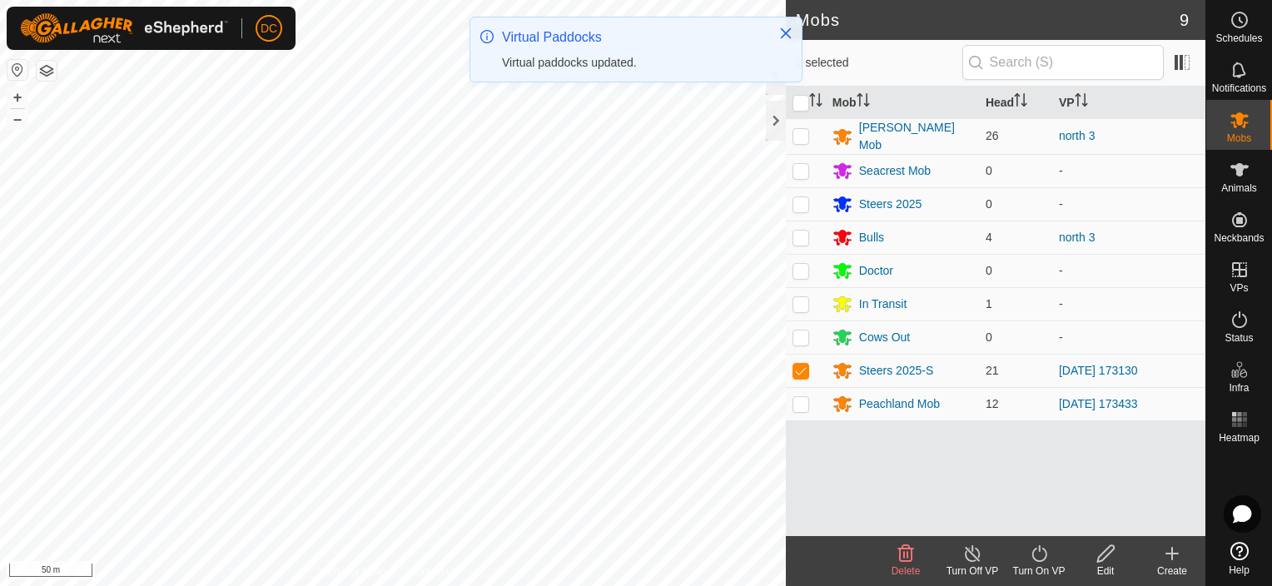
click at [1032, 554] on icon at bounding box center [1038, 553] width 15 height 17
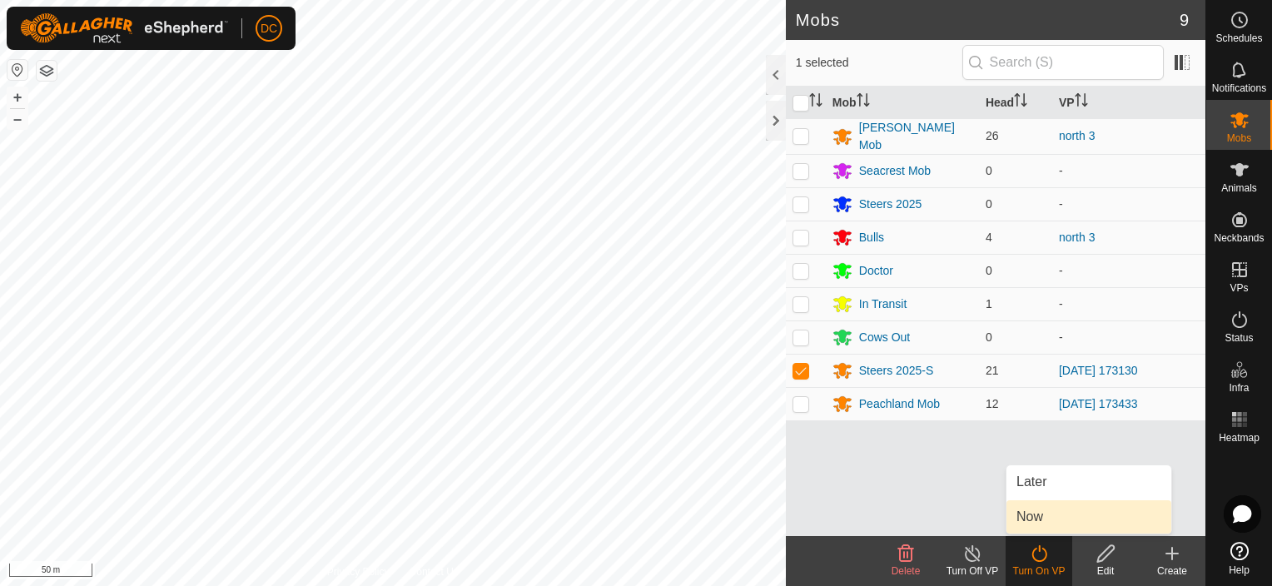
click at [1035, 509] on link "Now" at bounding box center [1088, 516] width 165 height 33
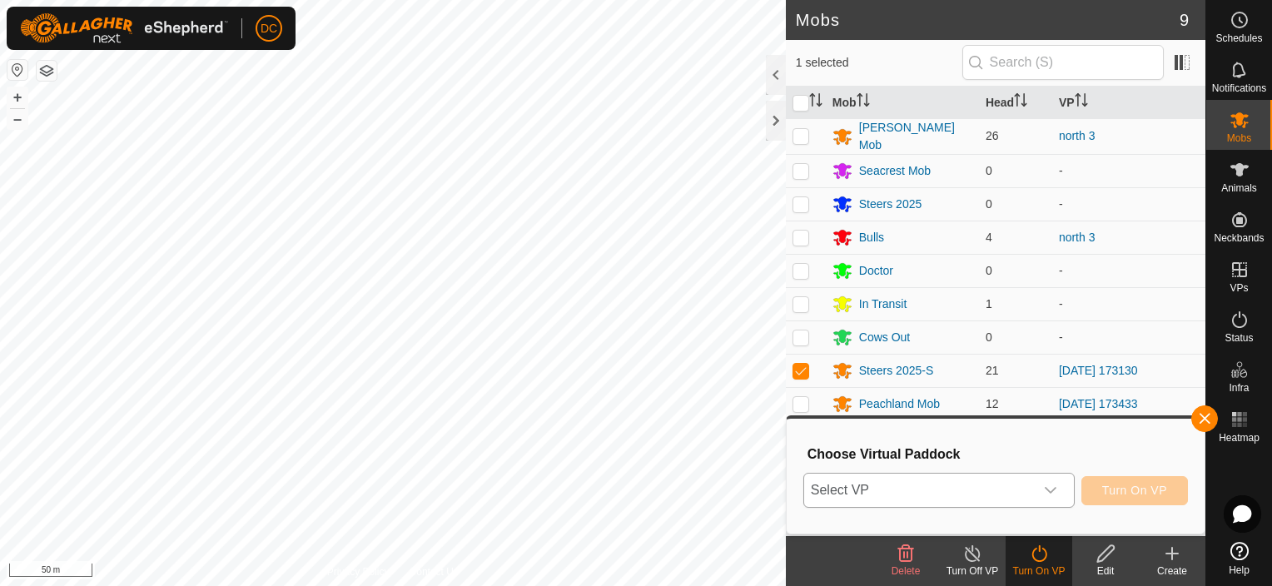
click at [1055, 486] on icon "dropdown trigger" at bounding box center [1050, 490] width 13 height 13
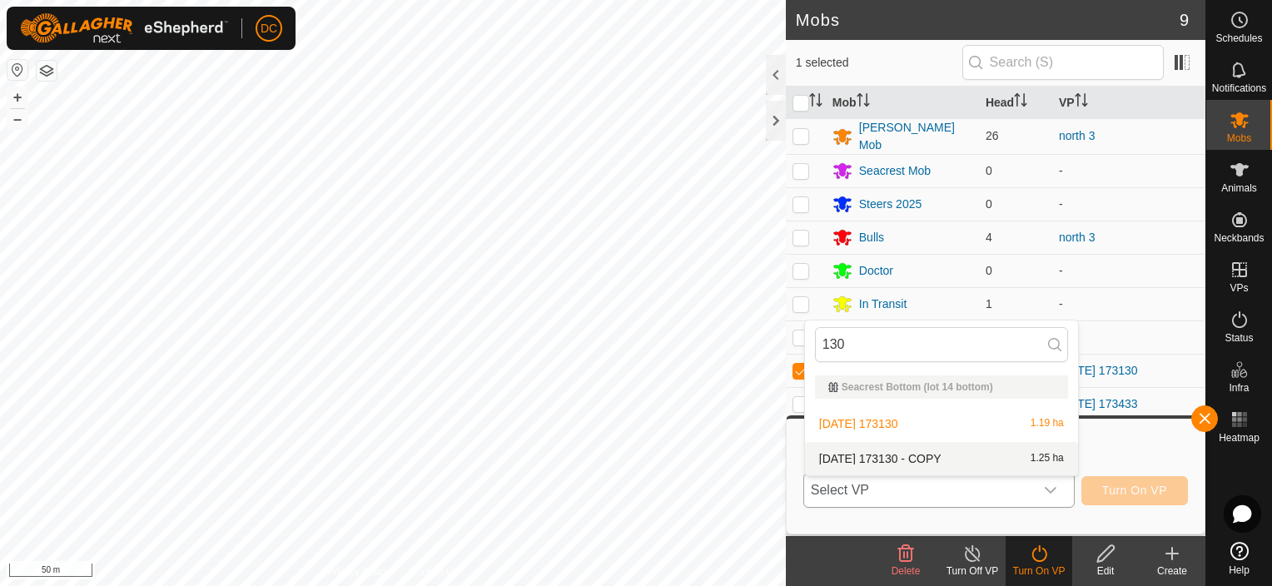
type input "130"
click at [970, 454] on li "2025-08-11 173130 - COPY 1.25 ha" at bounding box center [941, 458] width 273 height 33
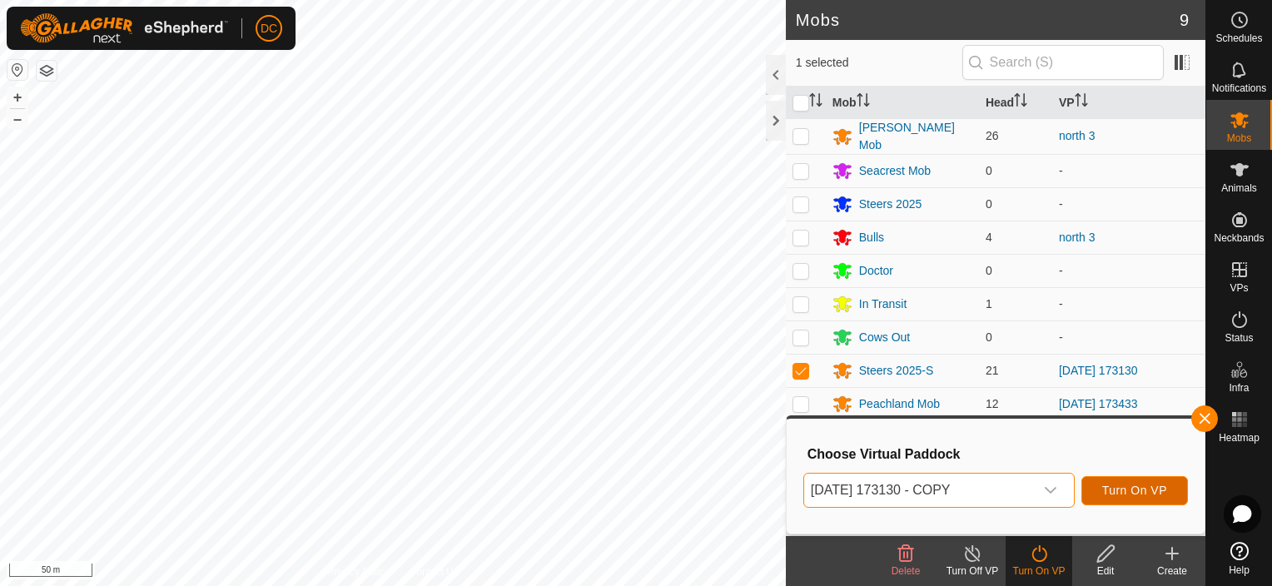
click at [1131, 489] on span "Turn On VP" at bounding box center [1134, 490] width 65 height 13
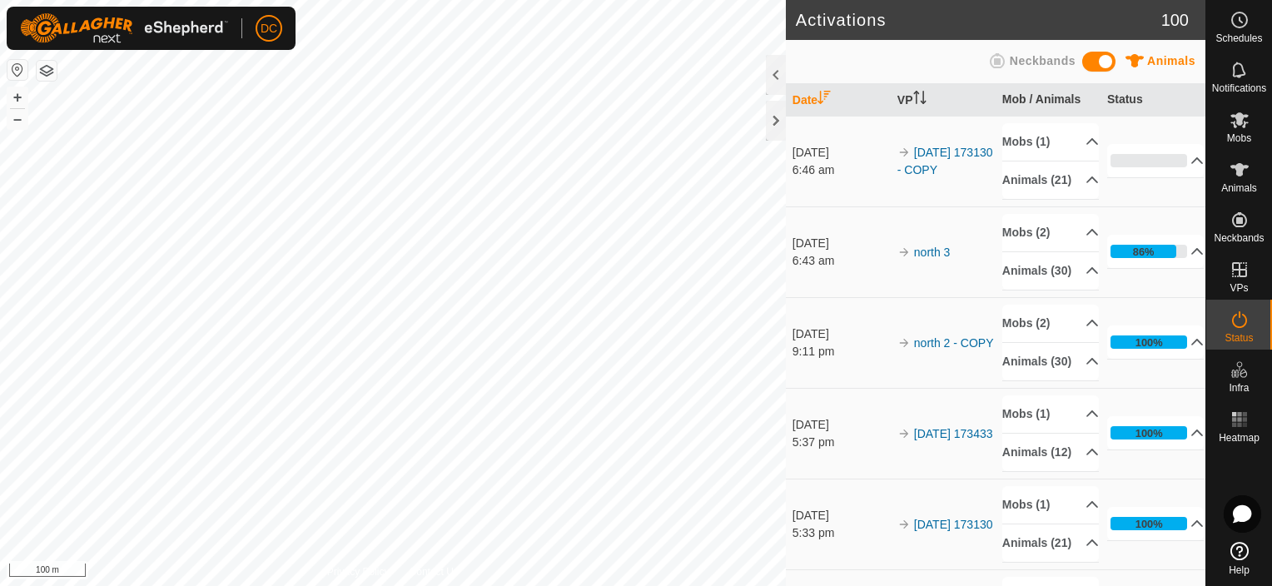
click at [51, 67] on button "button" at bounding box center [47, 71] width 20 height 20
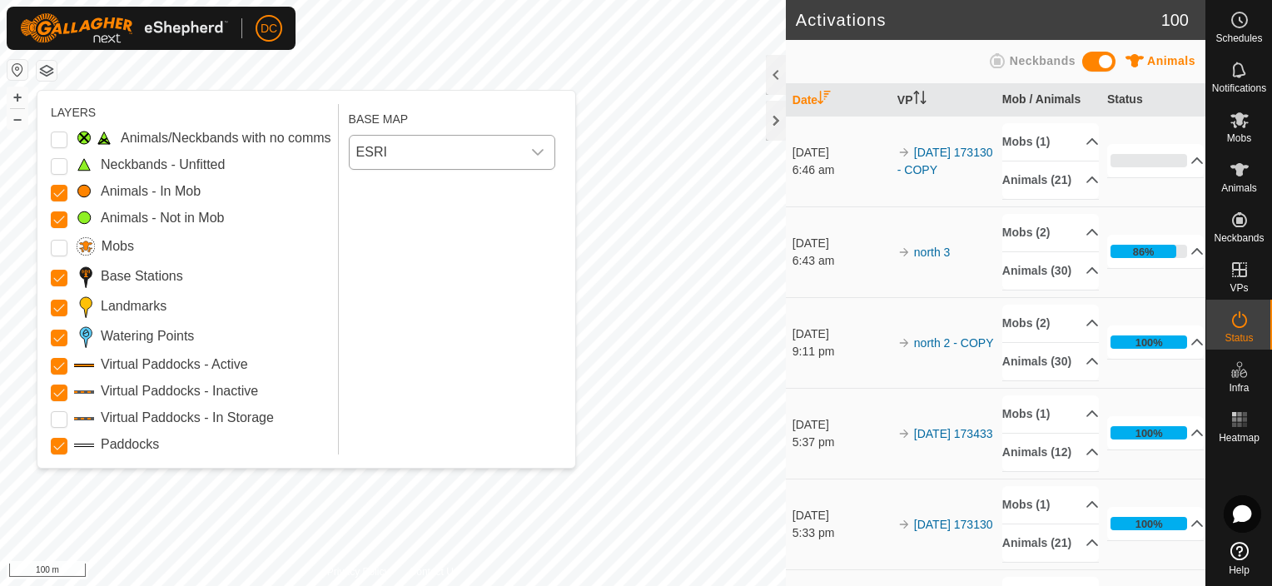
click at [541, 147] on icon "dropdown trigger" at bounding box center [537, 152] width 13 height 13
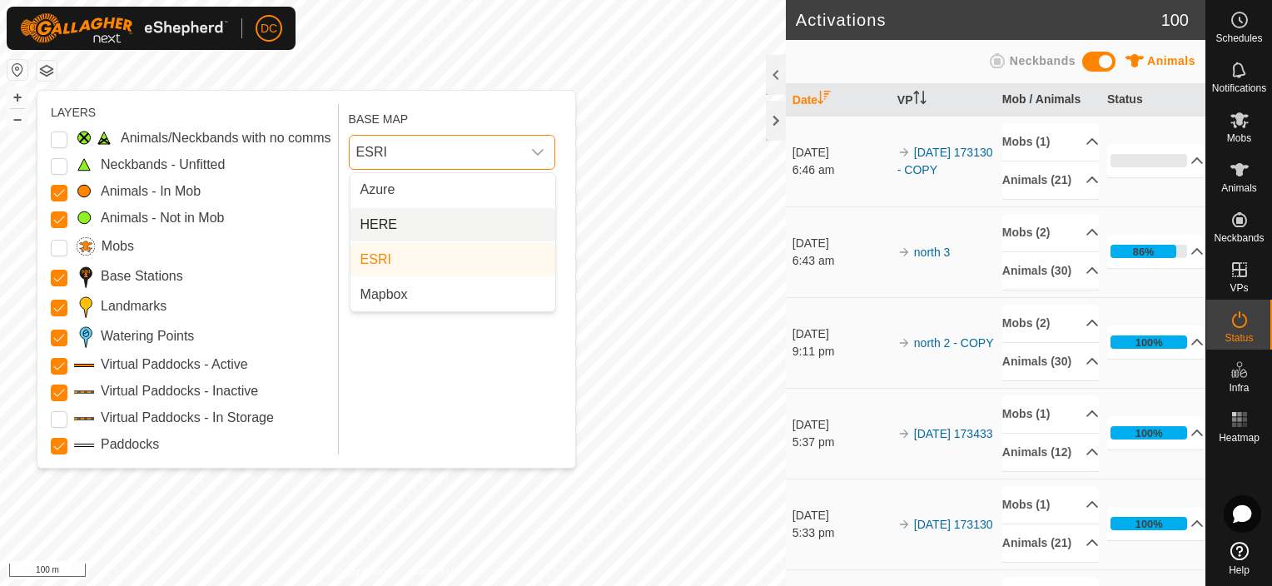
click at [423, 220] on li "HERE" at bounding box center [452, 224] width 205 height 33
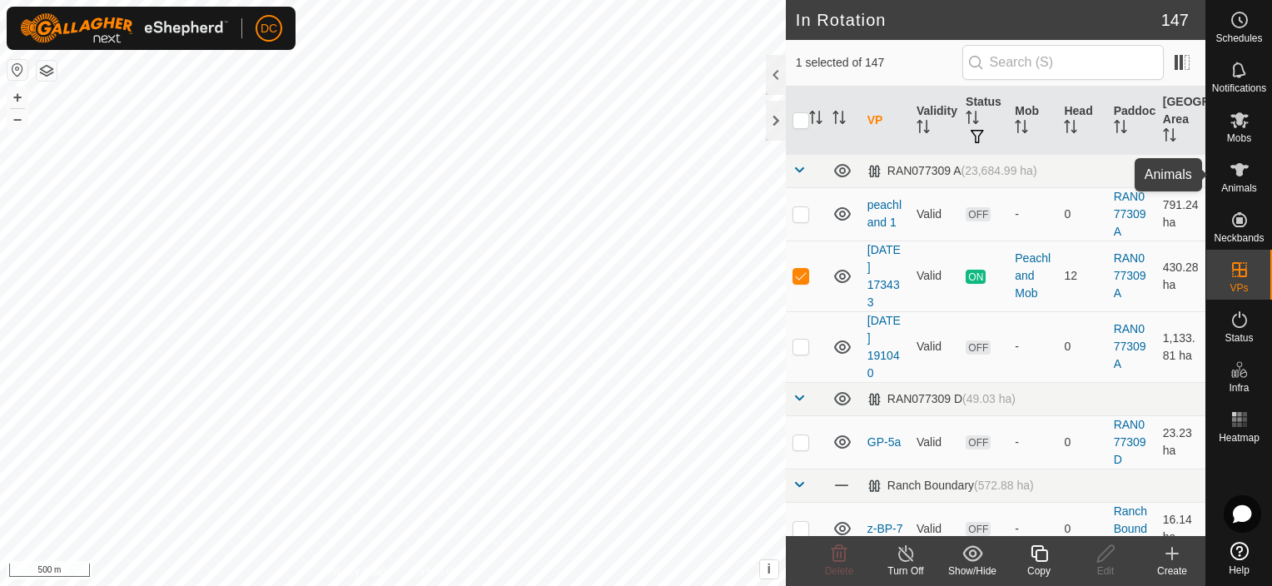
click at [1239, 165] on icon at bounding box center [1239, 169] width 18 height 13
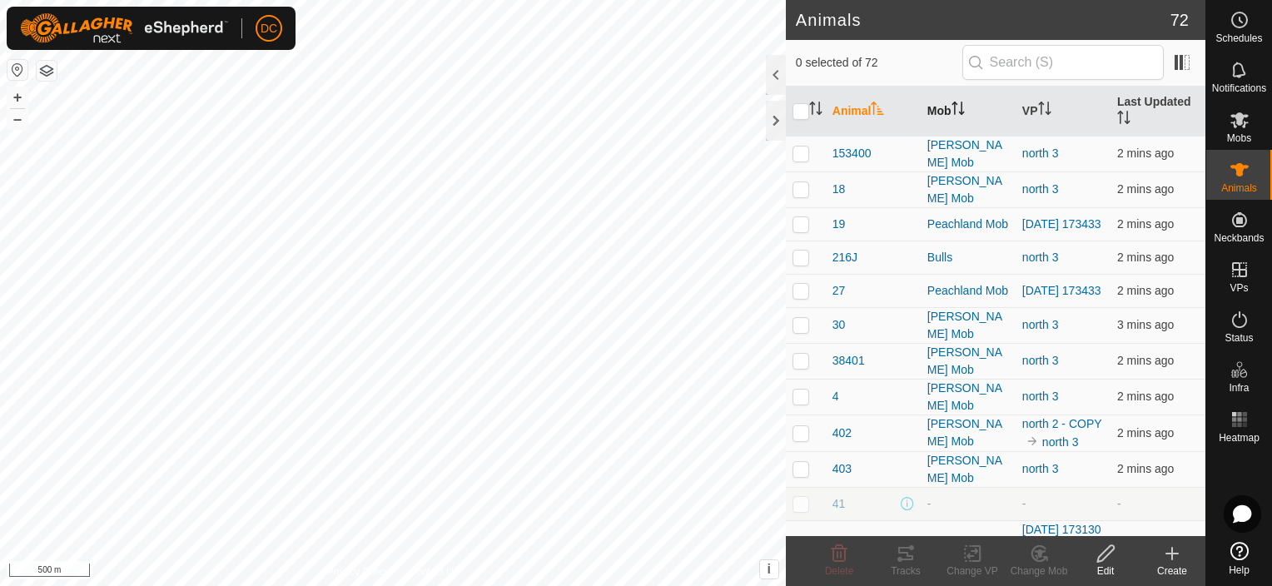
click at [959, 103] on icon "Activate to sort" at bounding box center [957, 108] width 13 height 13
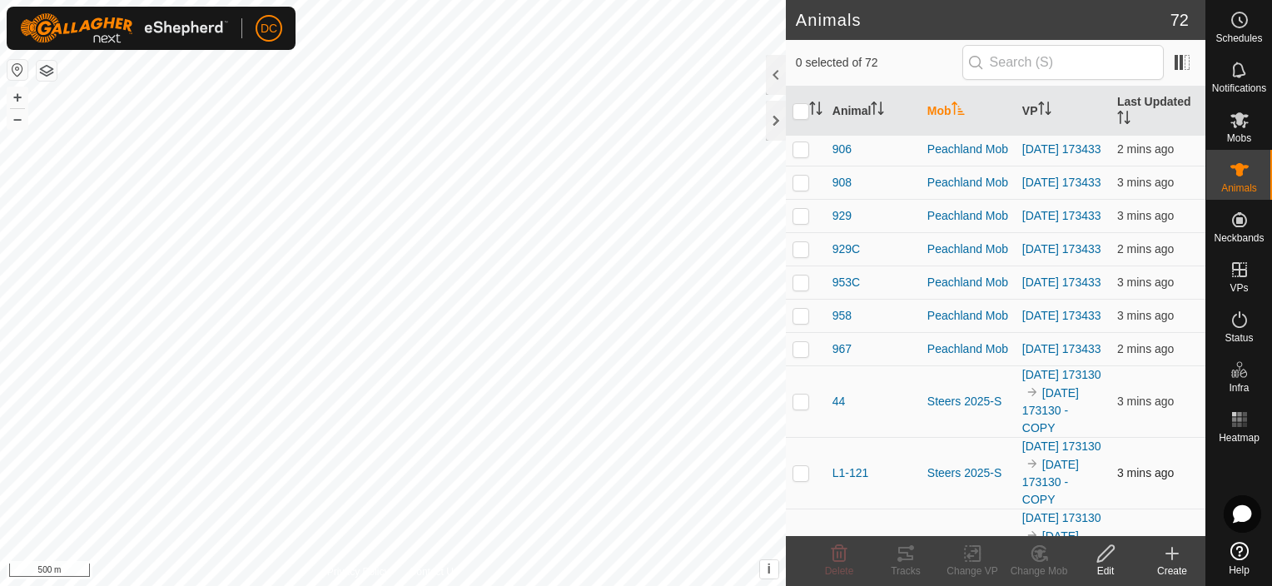
scroll to position [1502, 0]
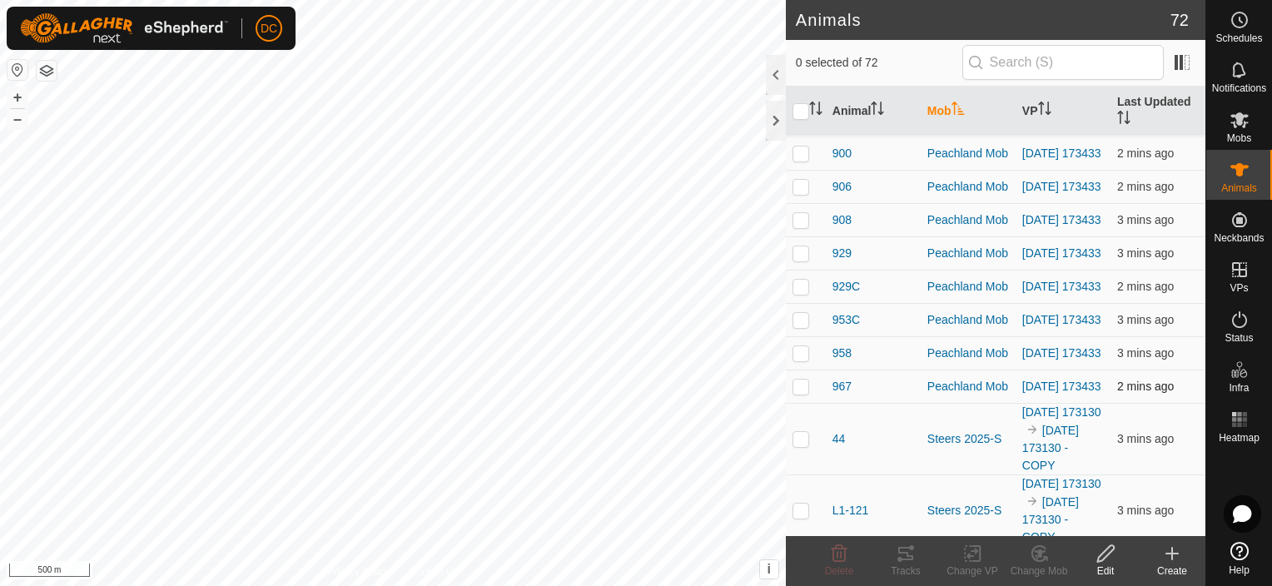
click at [798, 380] on p-checkbox at bounding box center [800, 386] width 17 height 13
checkbox input "true"
click at [799, 346] on p-checkbox at bounding box center [800, 352] width 17 height 13
checkbox input "true"
click at [799, 313] on p-checkbox at bounding box center [800, 319] width 17 height 13
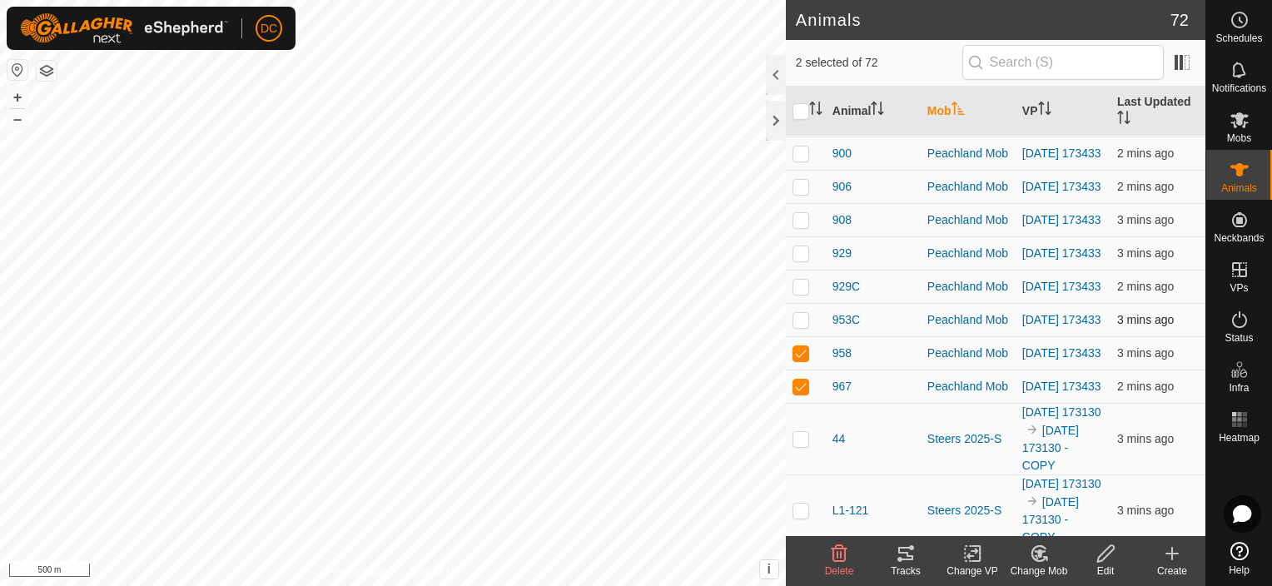
checkbox input "true"
click at [801, 280] on p-checkbox at bounding box center [800, 286] width 17 height 13
checkbox input "true"
click at [802, 246] on p-checkbox at bounding box center [800, 252] width 17 height 13
checkbox input "true"
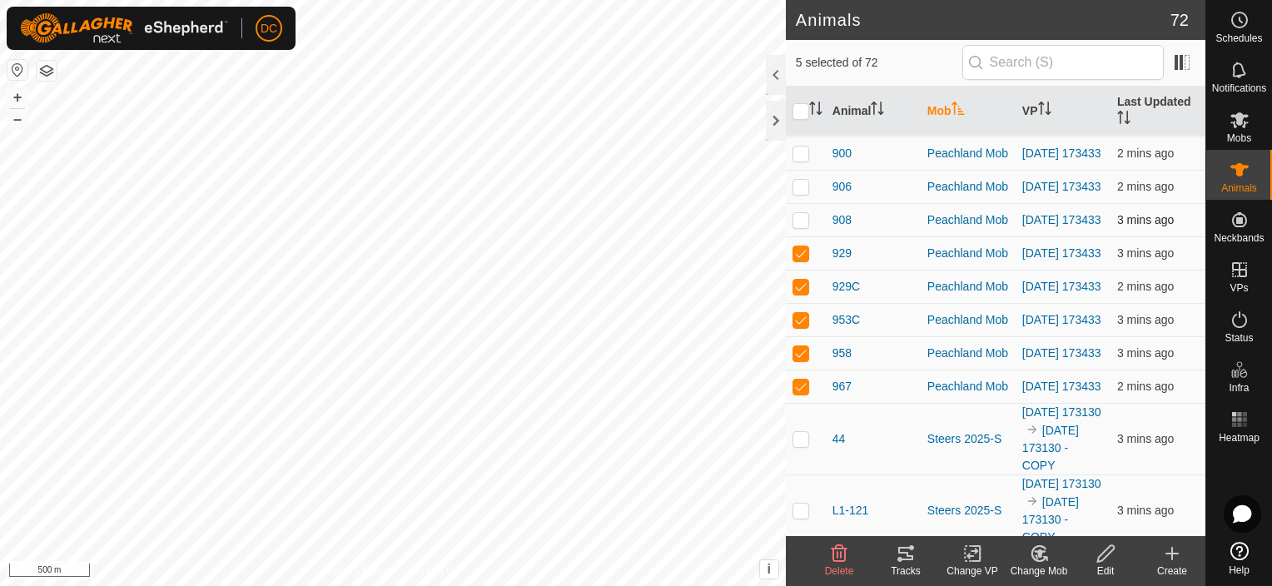
click at [802, 213] on p-checkbox at bounding box center [800, 219] width 17 height 13
checkbox input "true"
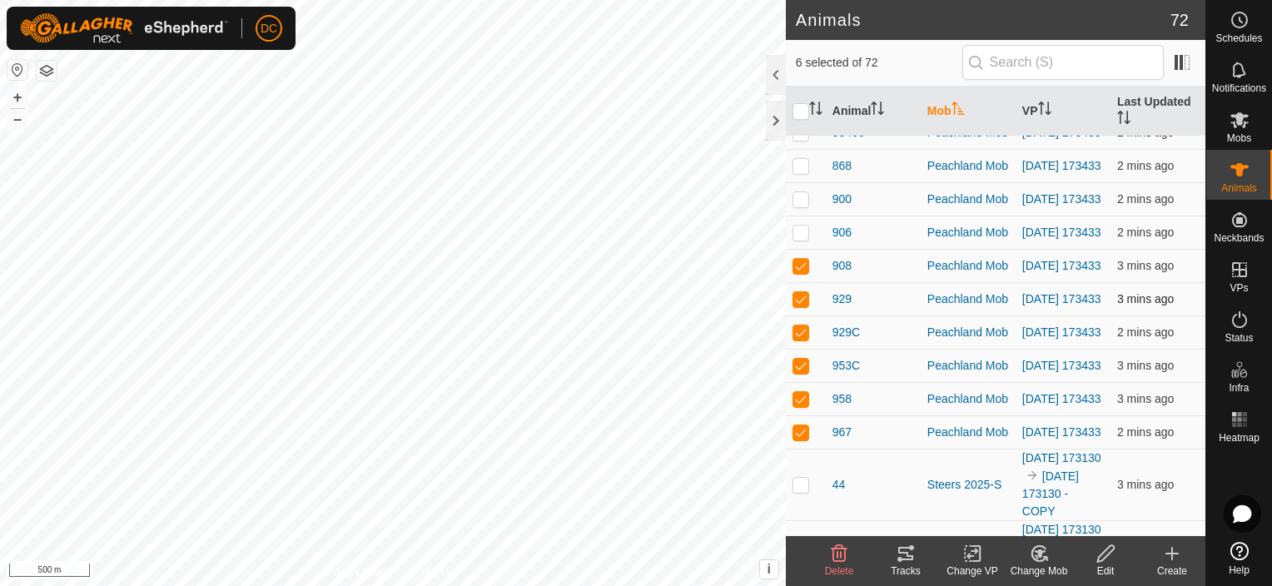
scroll to position [1335, 0]
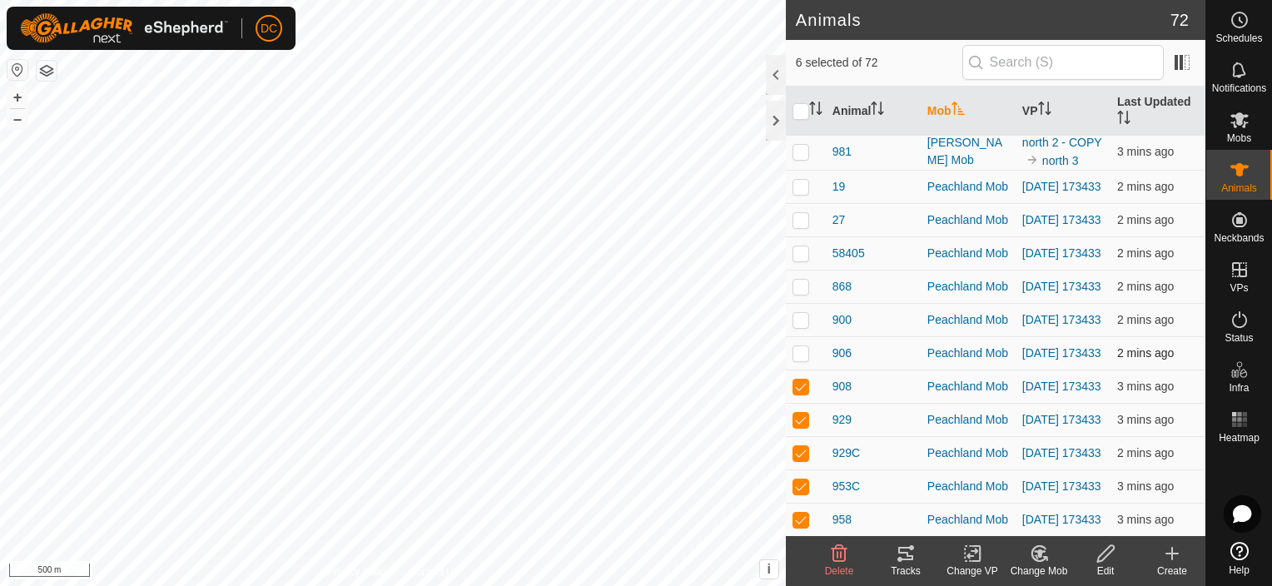
click at [802, 346] on p-checkbox at bounding box center [800, 352] width 17 height 13
checkbox input "true"
click at [801, 313] on p-checkbox at bounding box center [800, 319] width 17 height 13
checkbox input "true"
click at [802, 280] on p-checkbox at bounding box center [800, 286] width 17 height 13
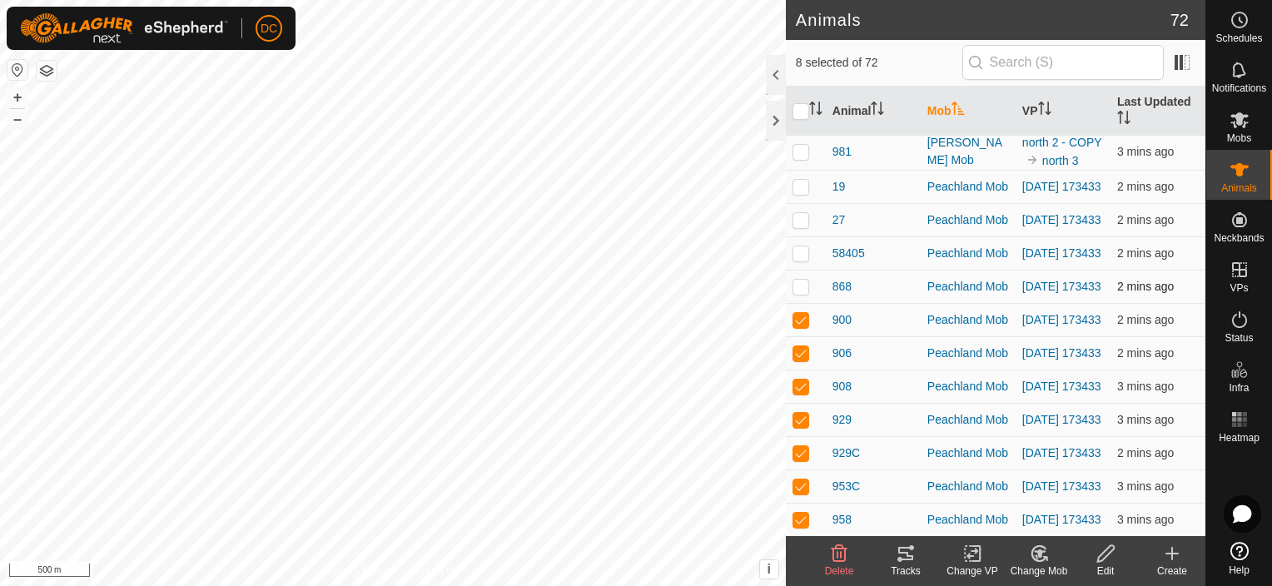
checkbox input "true"
click at [802, 246] on p-checkbox at bounding box center [800, 252] width 17 height 13
checkbox input "true"
click at [898, 558] on icon at bounding box center [899, 559] width 5 height 5
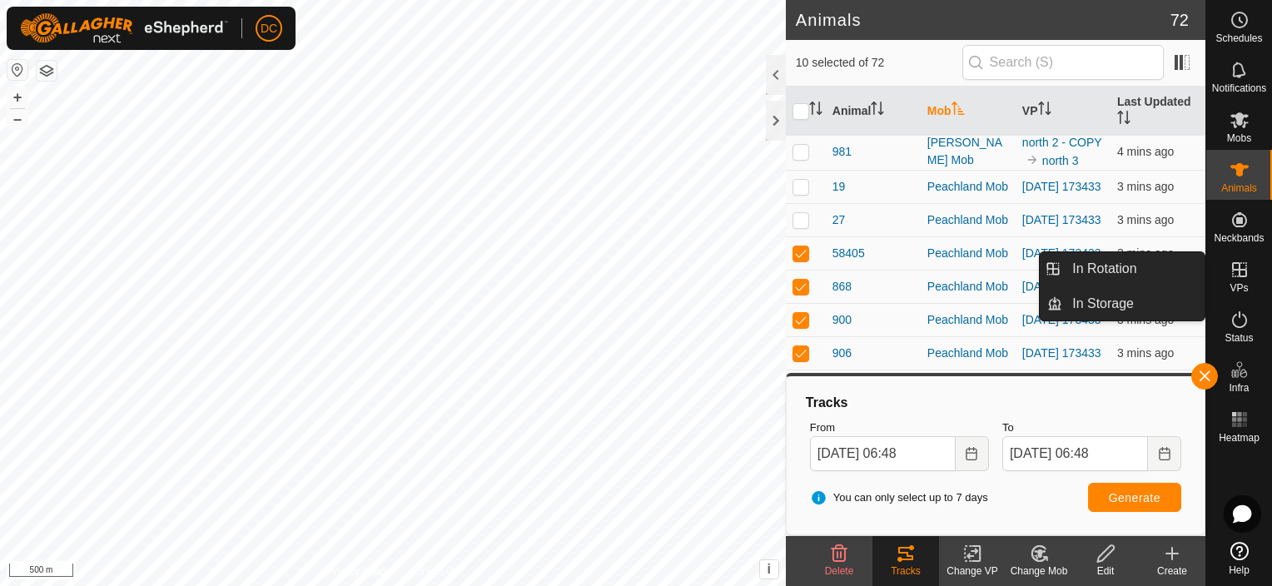
click at [1241, 269] on icon at bounding box center [1239, 269] width 15 height 15
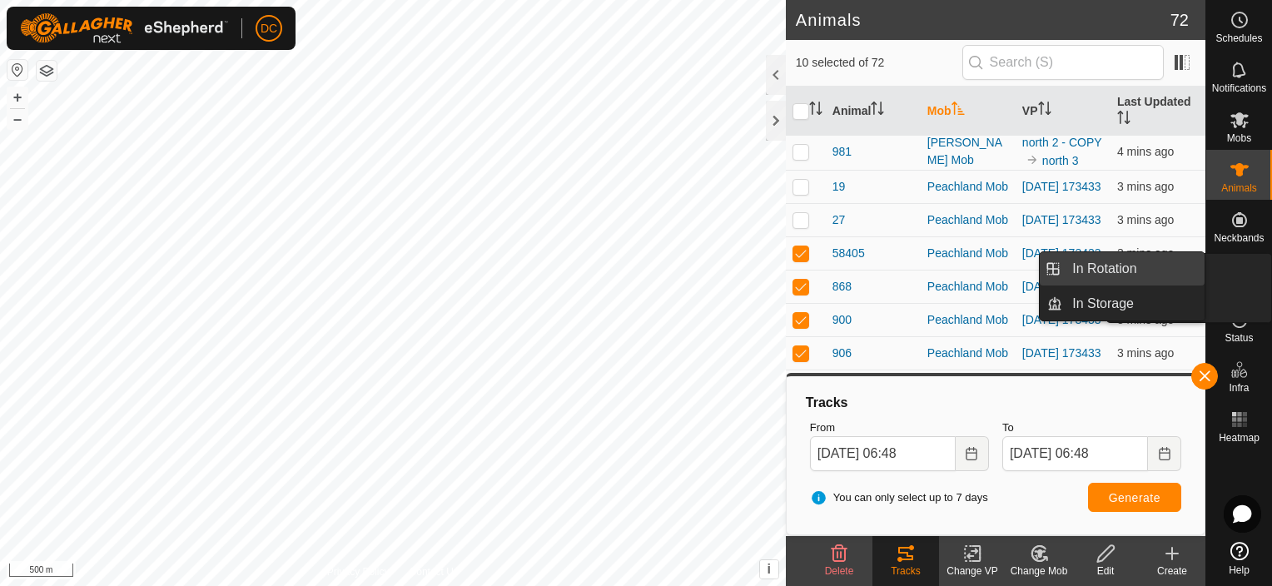
click at [1240, 264] on link "In Rotation" at bounding box center [1200, 270] width 142 height 33
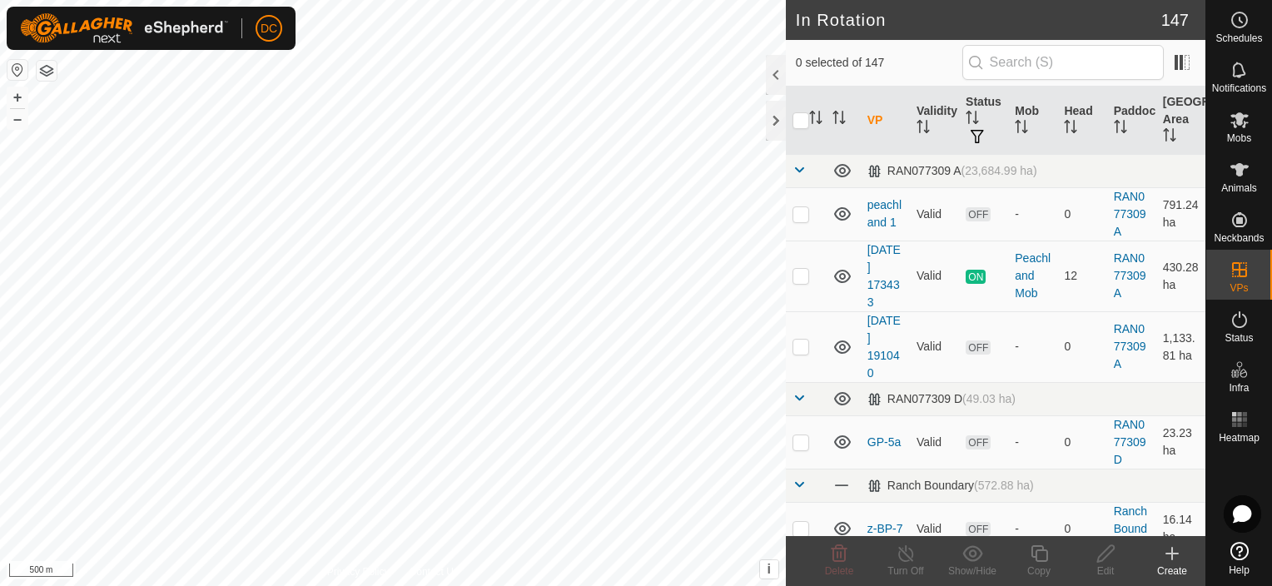
checkbox input "true"
click at [1039, 549] on icon at bounding box center [1039, 554] width 21 height 20
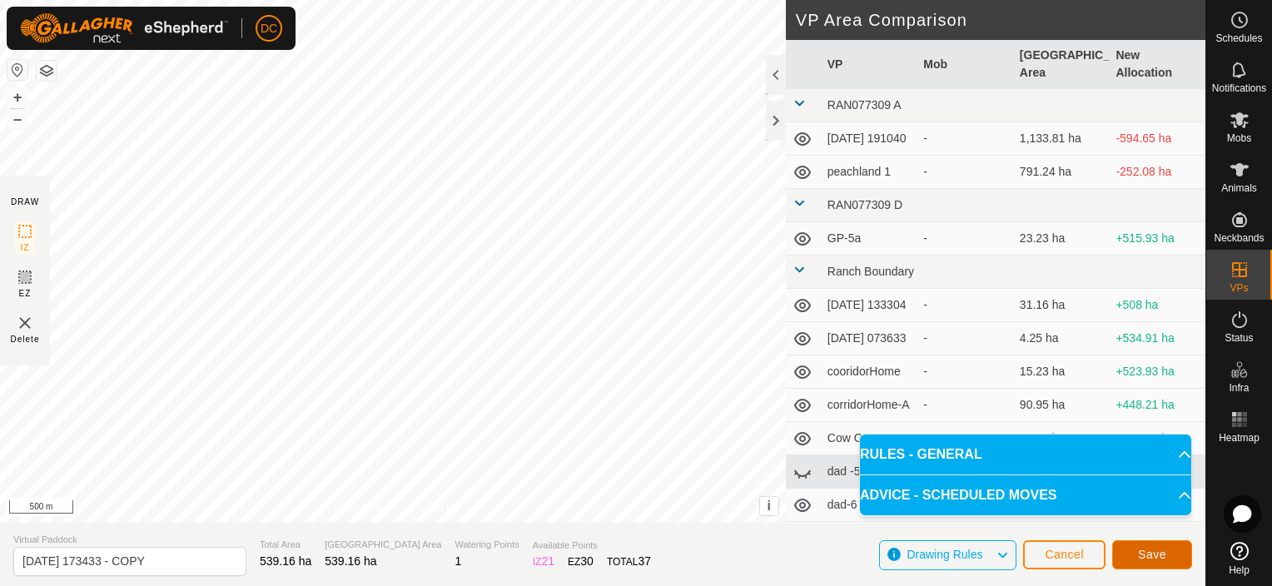
click at [1148, 549] on span "Save" at bounding box center [1152, 554] width 28 height 13
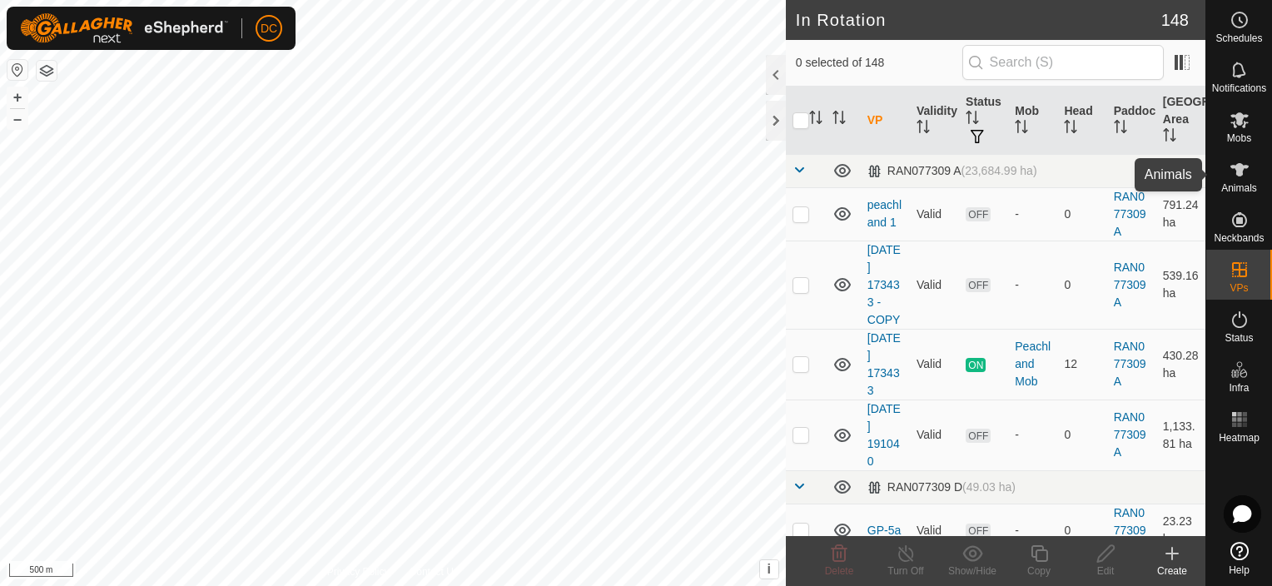
click at [1242, 171] on icon at bounding box center [1239, 170] width 20 height 20
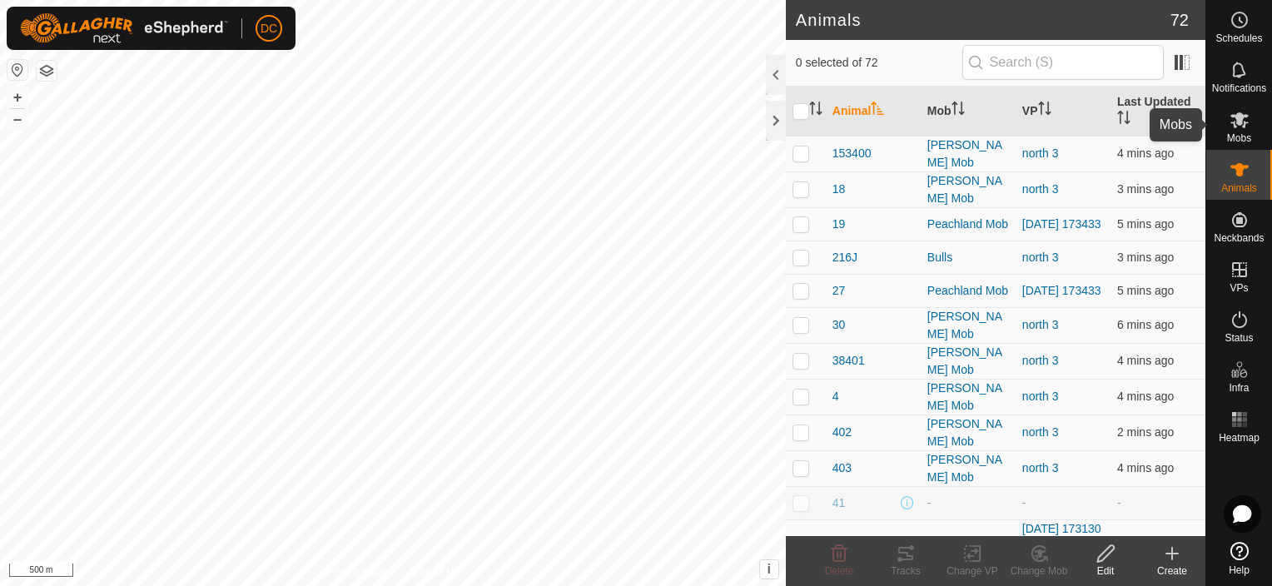
click at [1238, 119] on icon at bounding box center [1239, 120] width 18 height 16
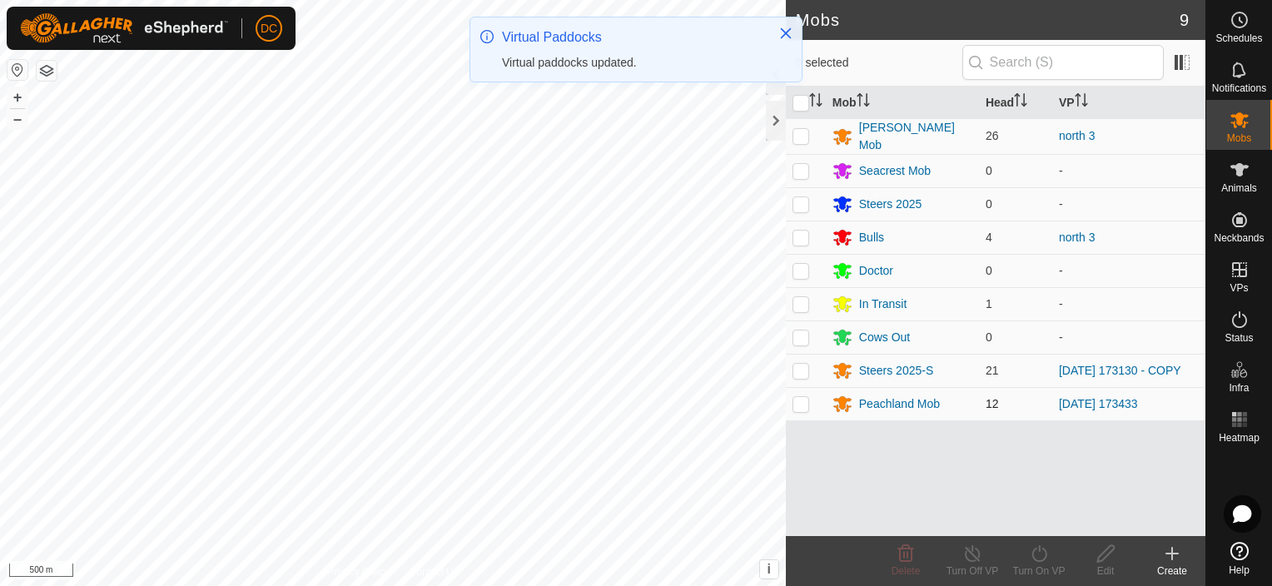
click at [797, 397] on p-checkbox at bounding box center [800, 403] width 17 height 13
checkbox input "true"
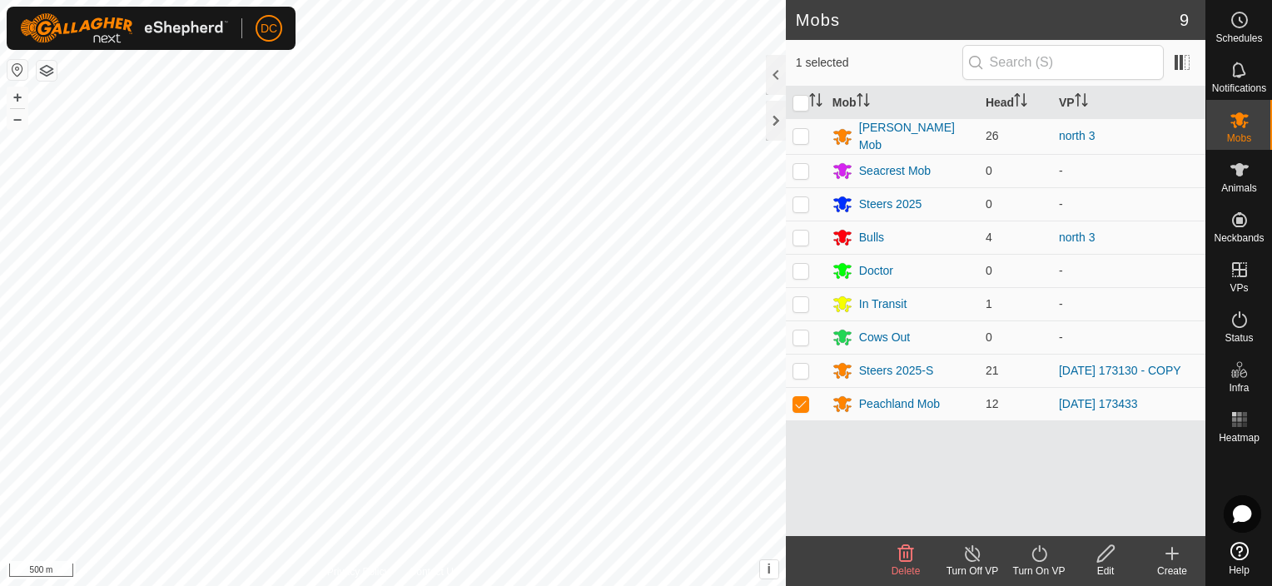
click at [1038, 559] on icon at bounding box center [1039, 554] width 21 height 20
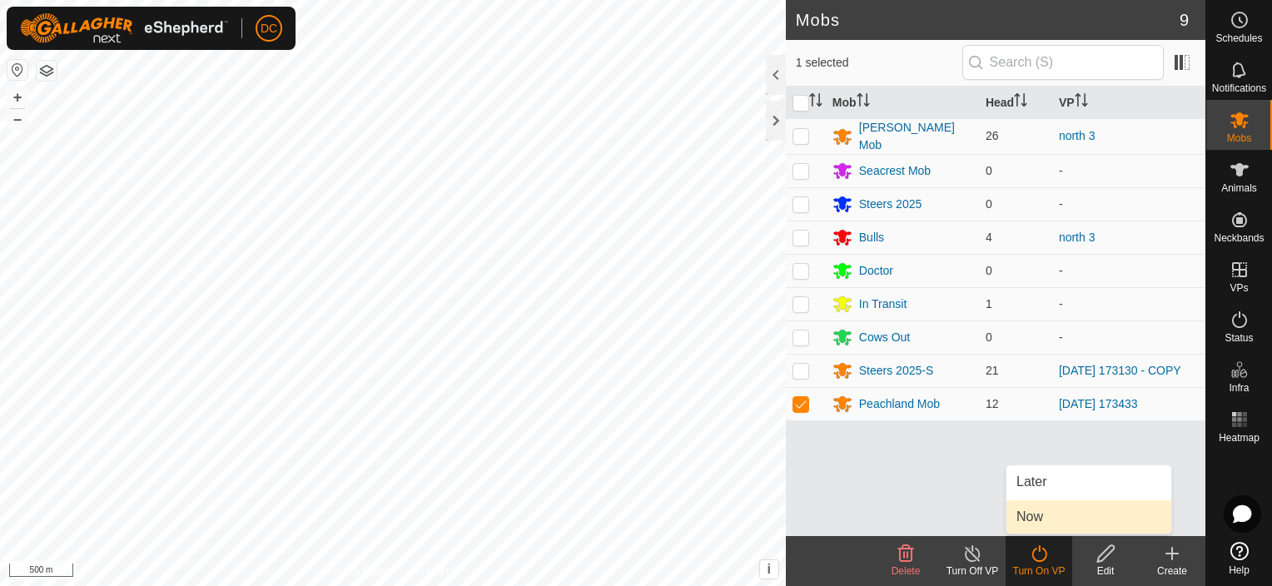
click at [1035, 520] on link "Now" at bounding box center [1088, 516] width 165 height 33
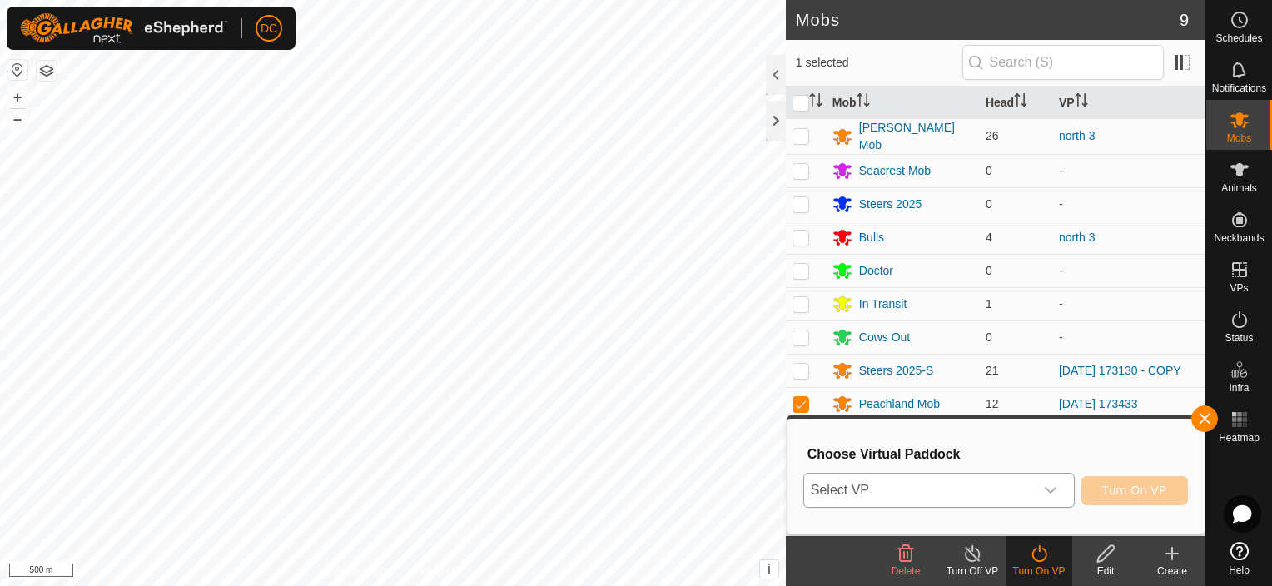
click at [1053, 493] on icon "dropdown trigger" at bounding box center [1051, 490] width 12 height 7
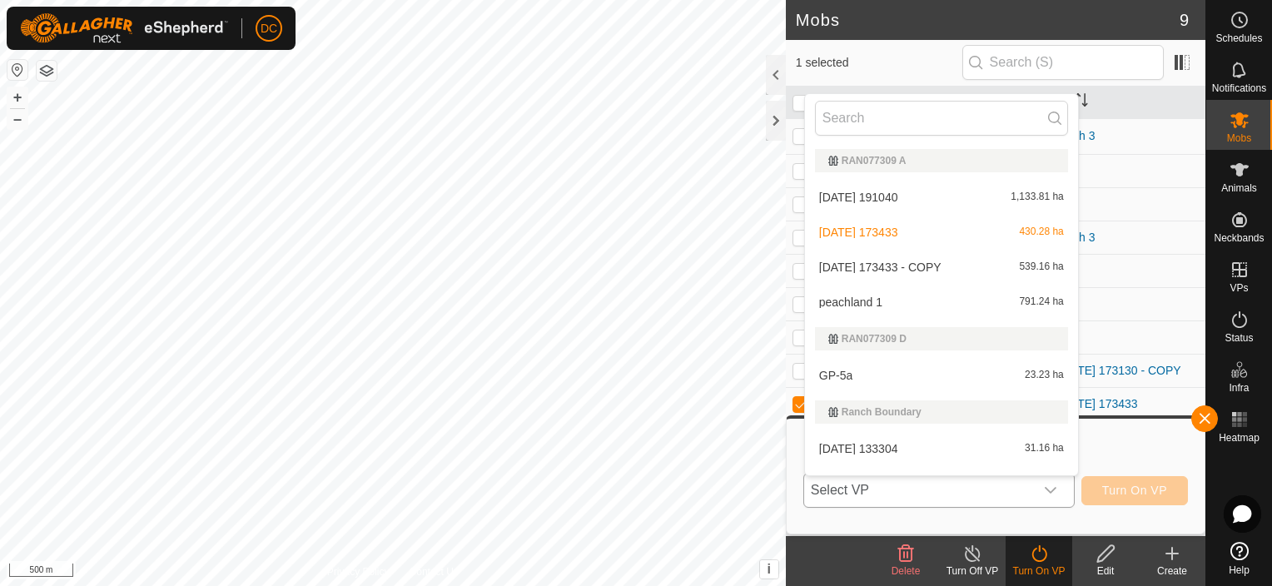
scroll to position [25, 0]
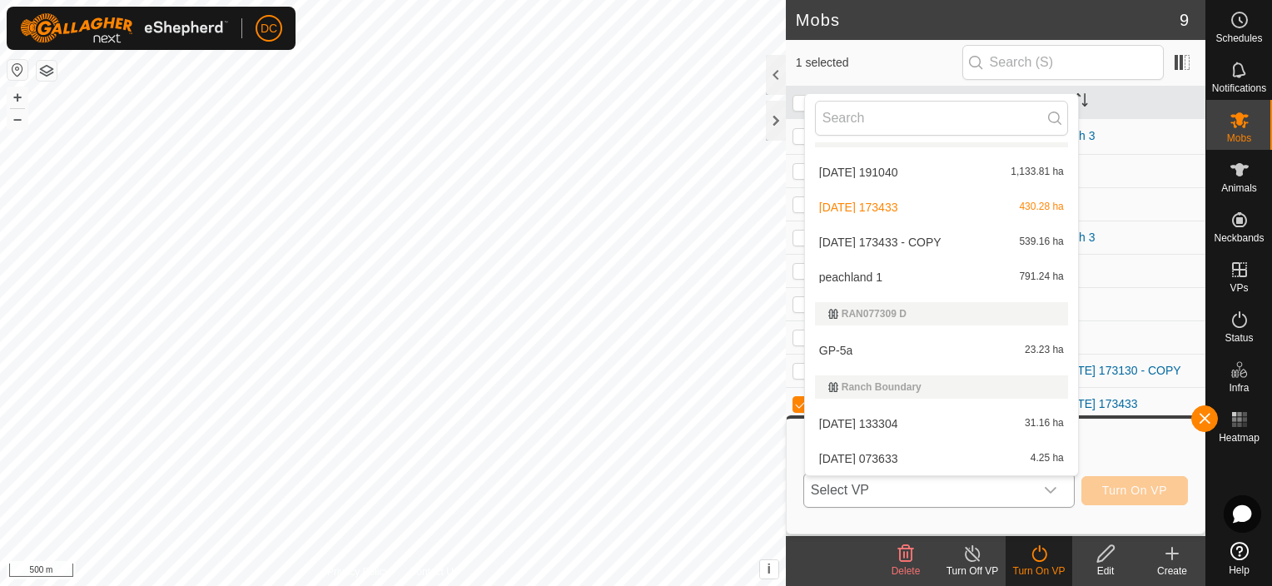
click at [899, 241] on li "2025-08-11 173433 - COPY 539.16 ha" at bounding box center [941, 242] width 273 height 33
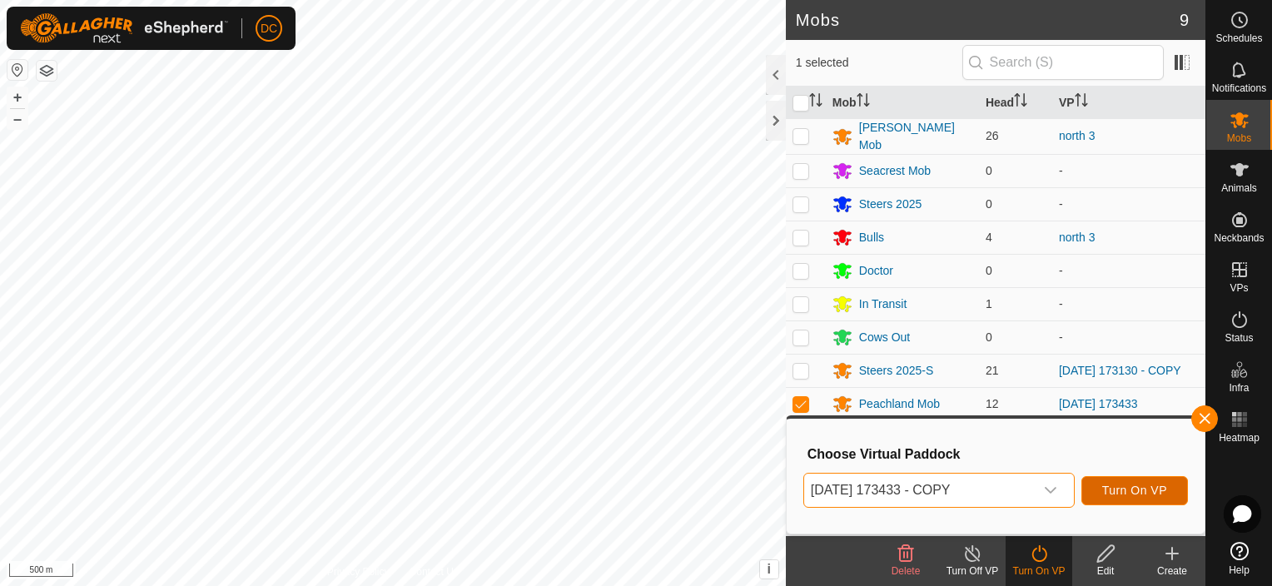
click at [1149, 492] on span "Turn On VP" at bounding box center [1134, 490] width 65 height 13
